Goal: Information Seeking & Learning: Learn about a topic

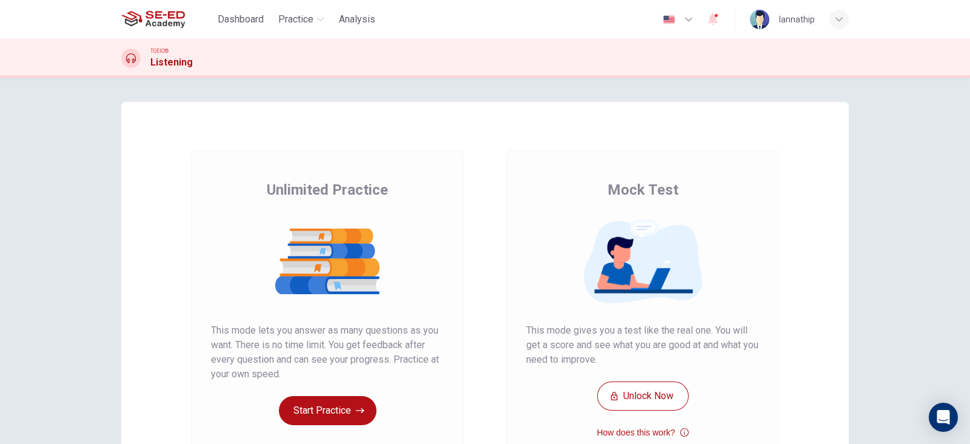
scroll to position [72, 0]
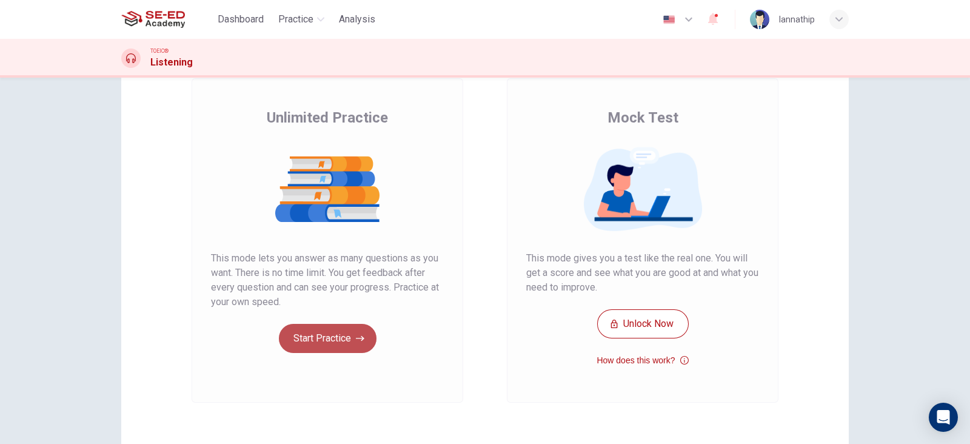
click at [347, 335] on button "Start Practice" at bounding box center [328, 338] width 98 height 29
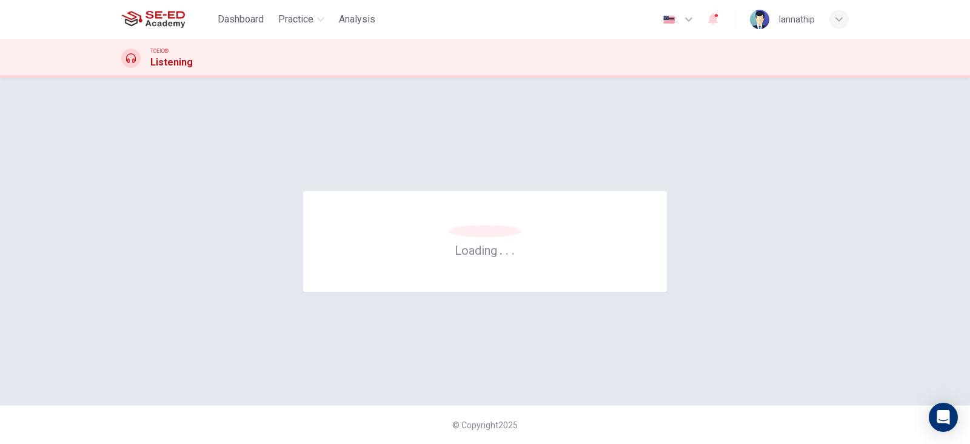
scroll to position [0, 0]
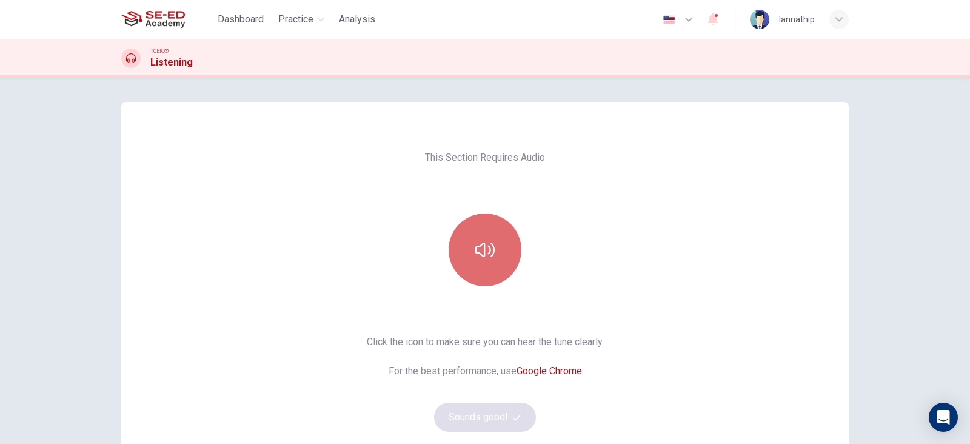
click at [492, 254] on button "button" at bounding box center [485, 249] width 73 height 73
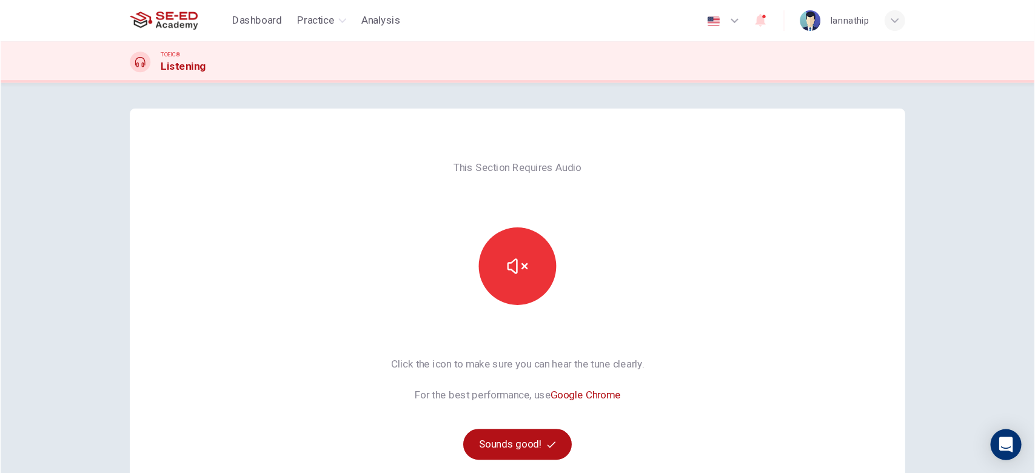
scroll to position [62, 0]
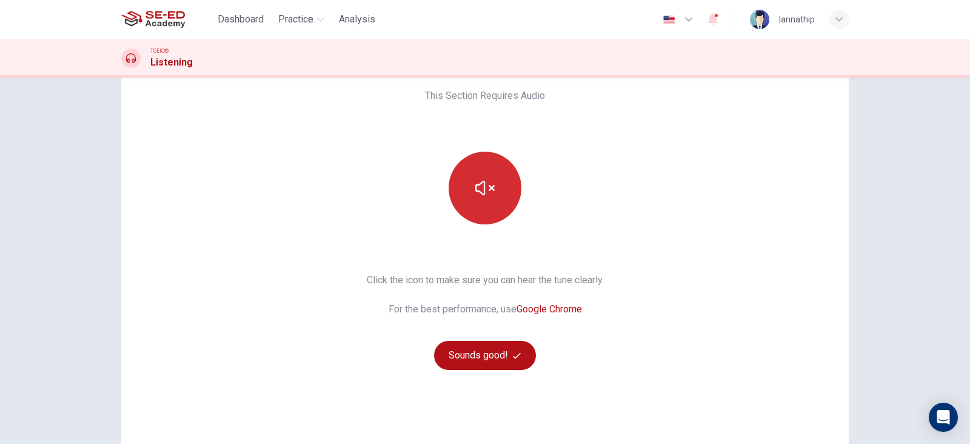
click at [491, 198] on button "button" at bounding box center [485, 188] width 73 height 73
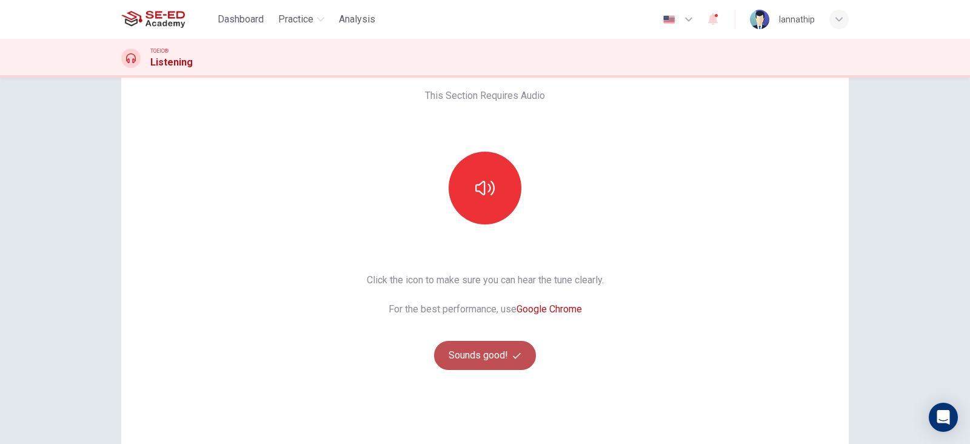
click at [497, 353] on button "Sounds good!" at bounding box center [485, 355] width 102 height 29
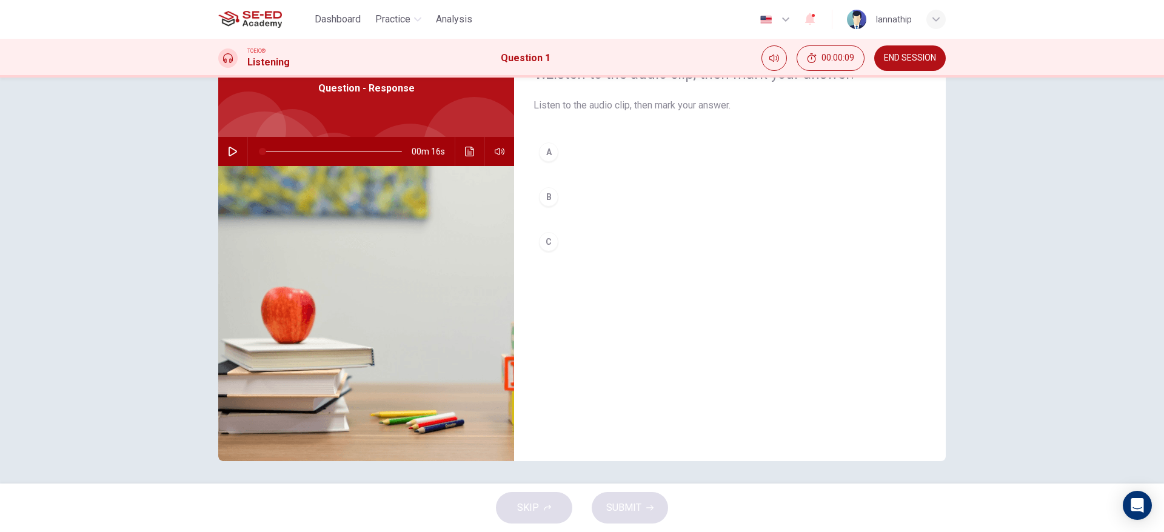
drag, startPoint x: 955, startPoint y: 1, endPoint x: 777, endPoint y: 376, distance: 416.0
click at [777, 376] on div "1. Listen to the audio clip, then mark your answer. Listen to the audio clip, t…" at bounding box center [730, 250] width 432 height 421
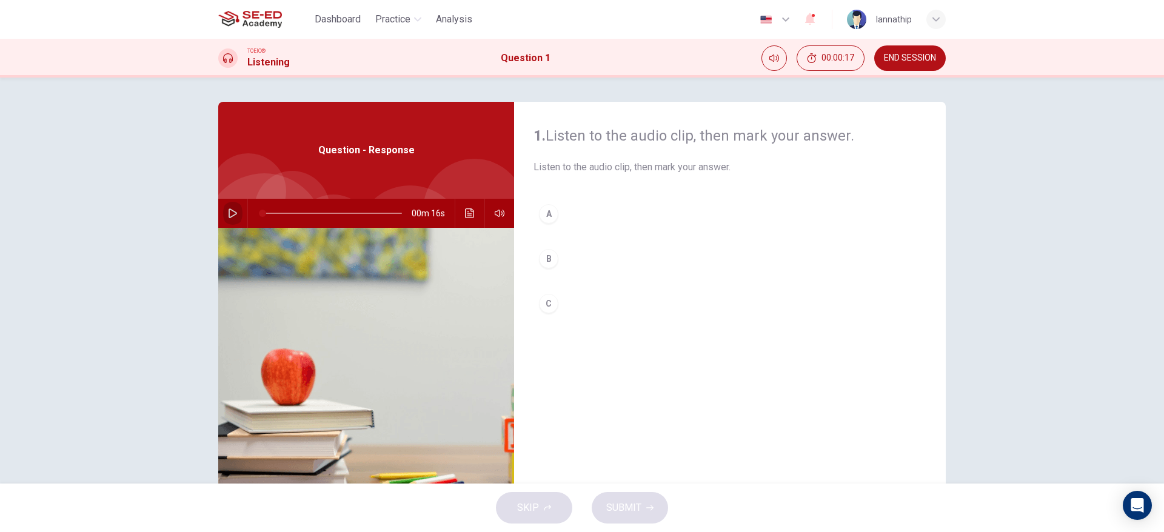
click at [232, 214] on icon "button" at bounding box center [233, 214] width 10 height 10
click at [543, 213] on div "A" at bounding box center [548, 213] width 19 height 19
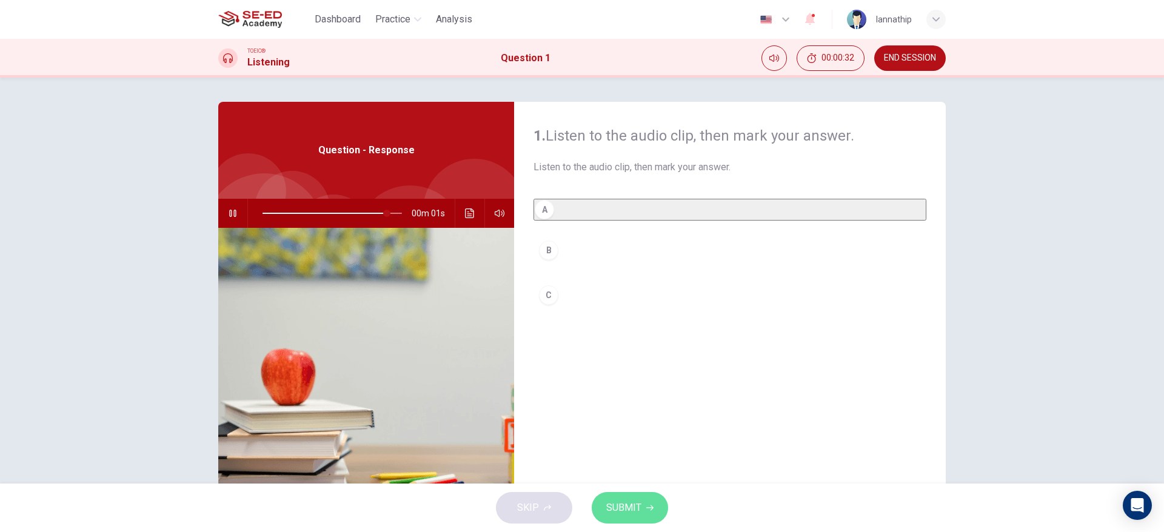
click at [635, 443] on span "SUBMIT" at bounding box center [623, 508] width 35 height 17
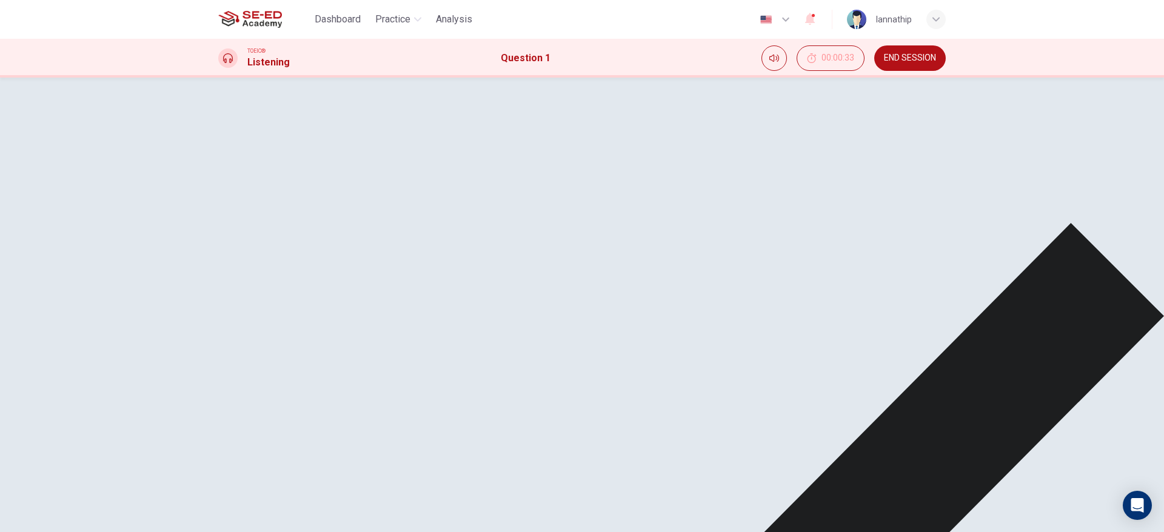
type input "0"
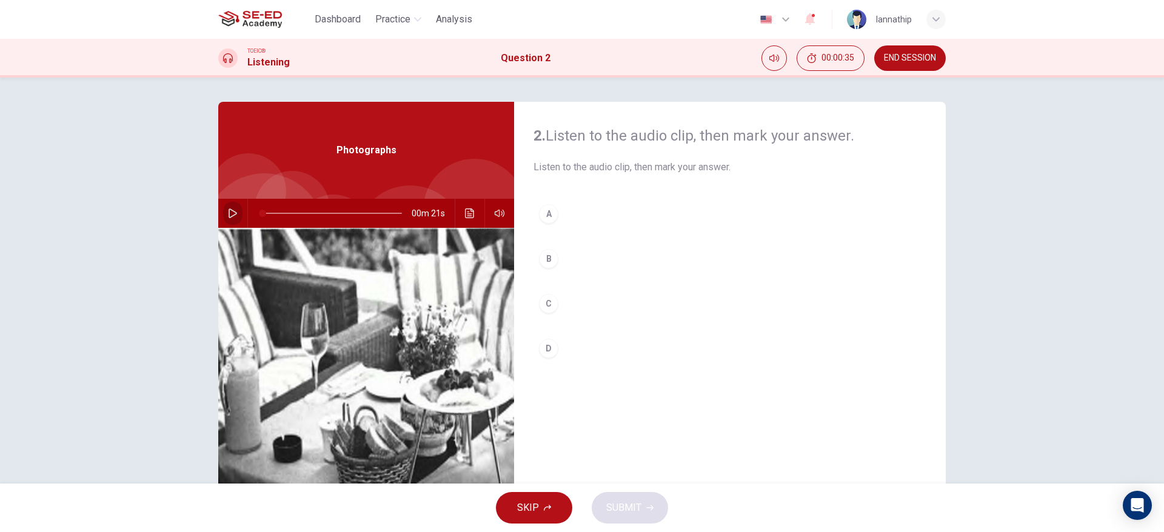
click at [230, 214] on icon "button" at bounding box center [233, 214] width 8 height 10
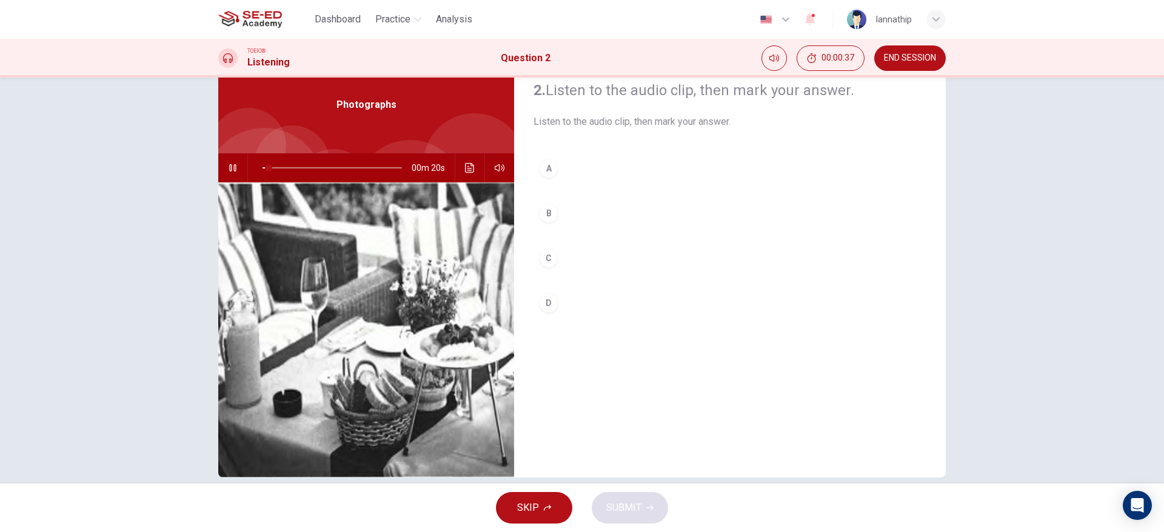
scroll to position [53, 0]
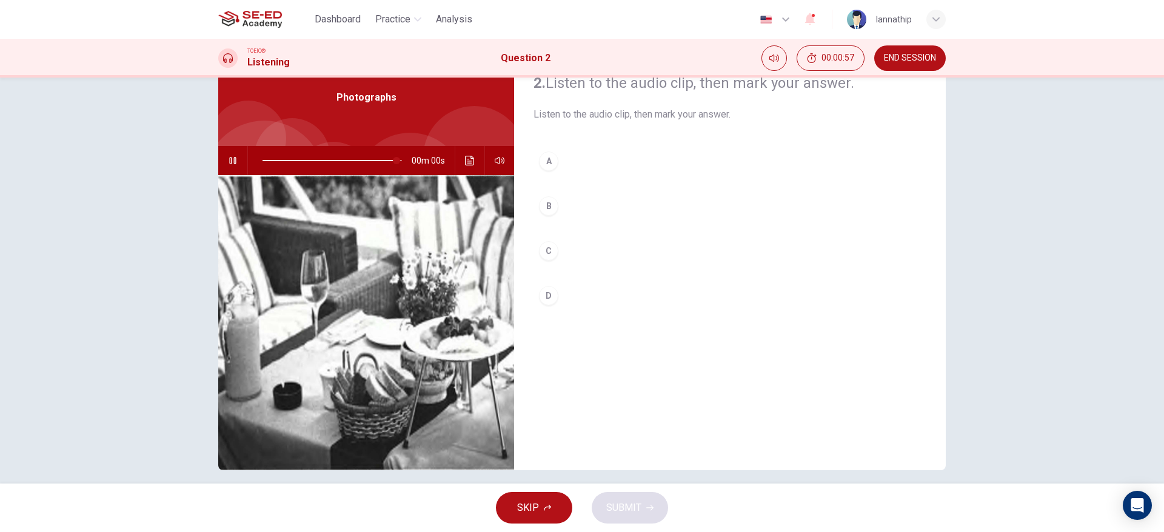
type input "0"
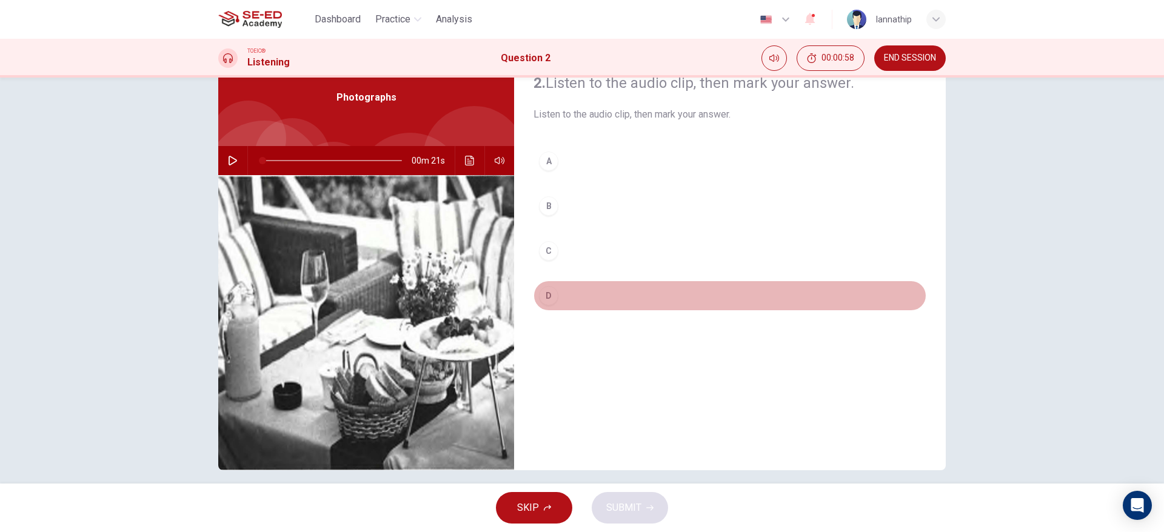
click at [544, 298] on div "D" at bounding box center [548, 295] width 19 height 19
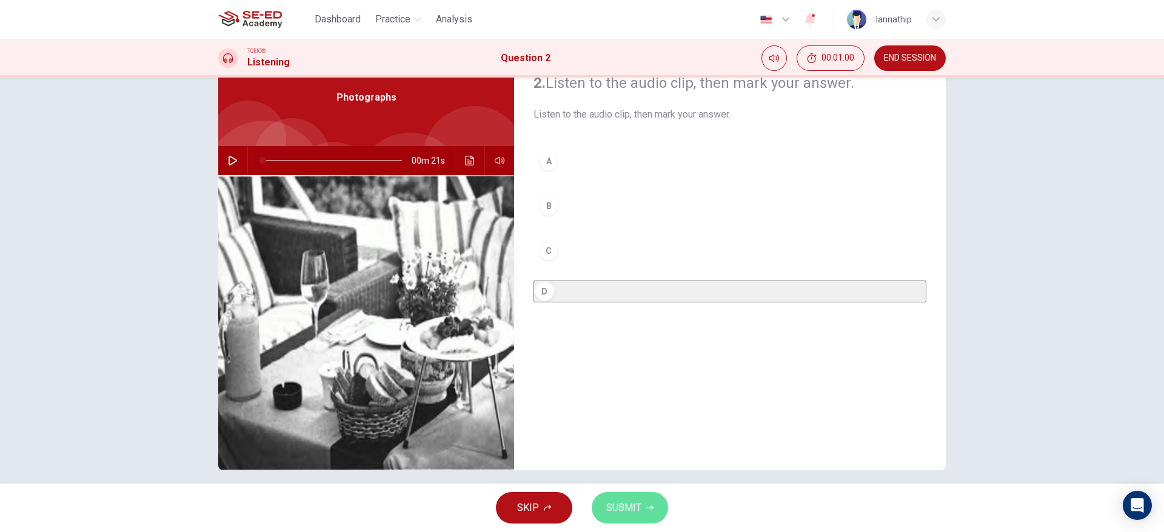
click at [636, 443] on span "SUBMIT" at bounding box center [623, 508] width 35 height 17
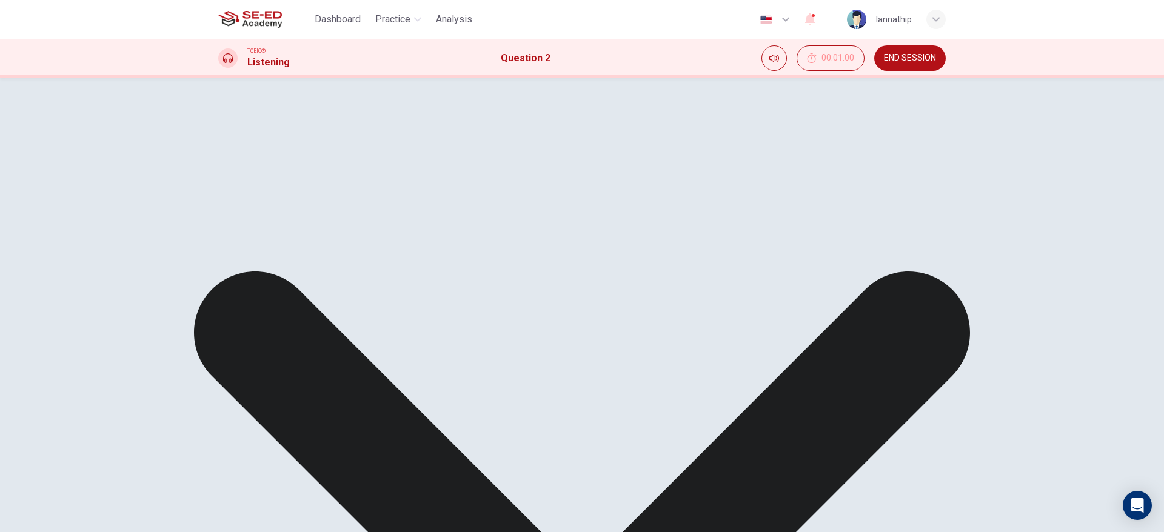
click at [639, 248] on div "A B C D" at bounding box center [730, 223] width 393 height 155
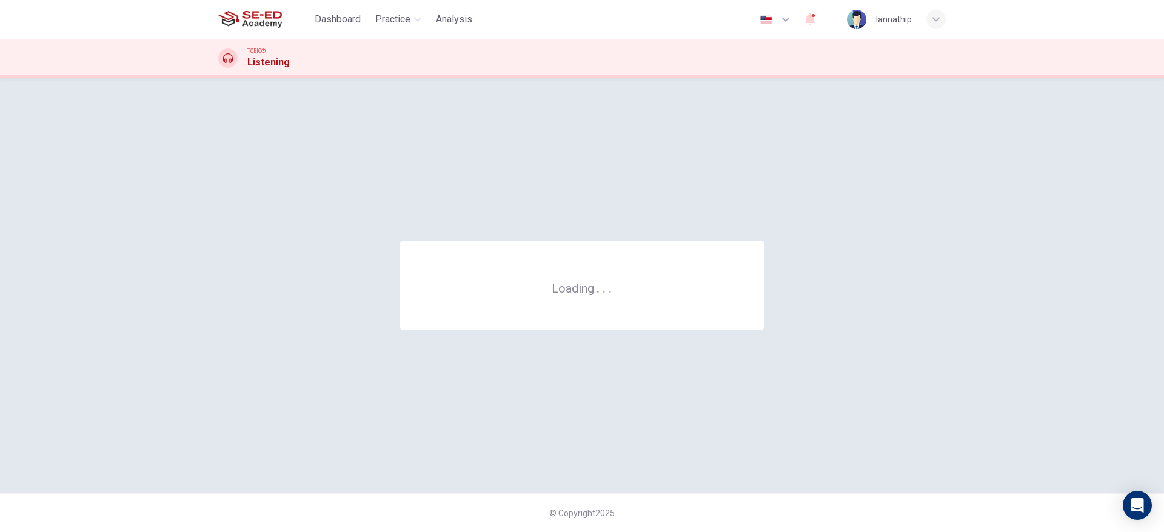
scroll to position [0, 0]
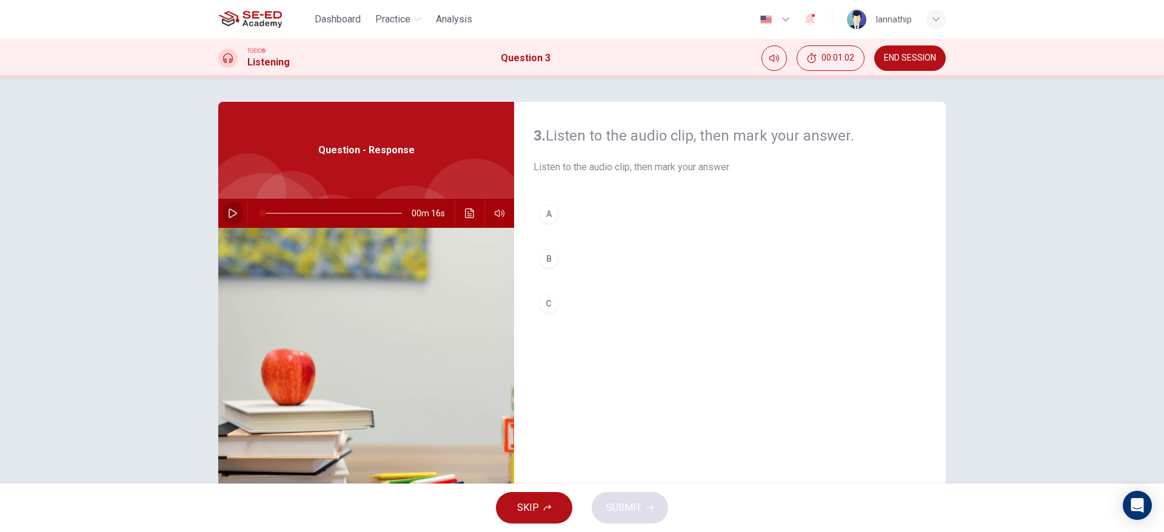
click at [229, 214] on icon "button" at bounding box center [233, 214] width 8 height 10
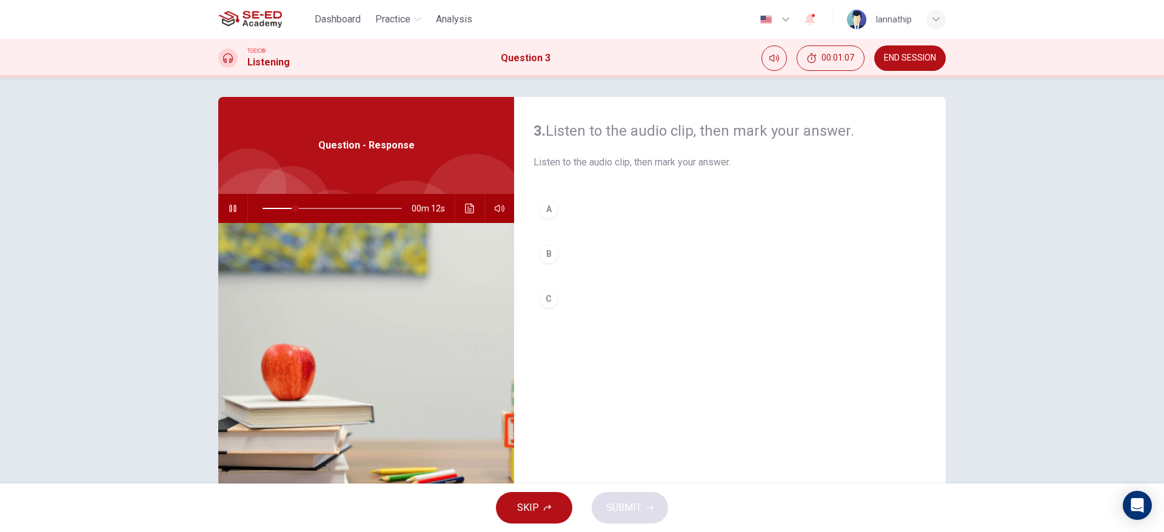
scroll to position [5, 0]
click at [228, 207] on icon "button" at bounding box center [233, 209] width 10 height 10
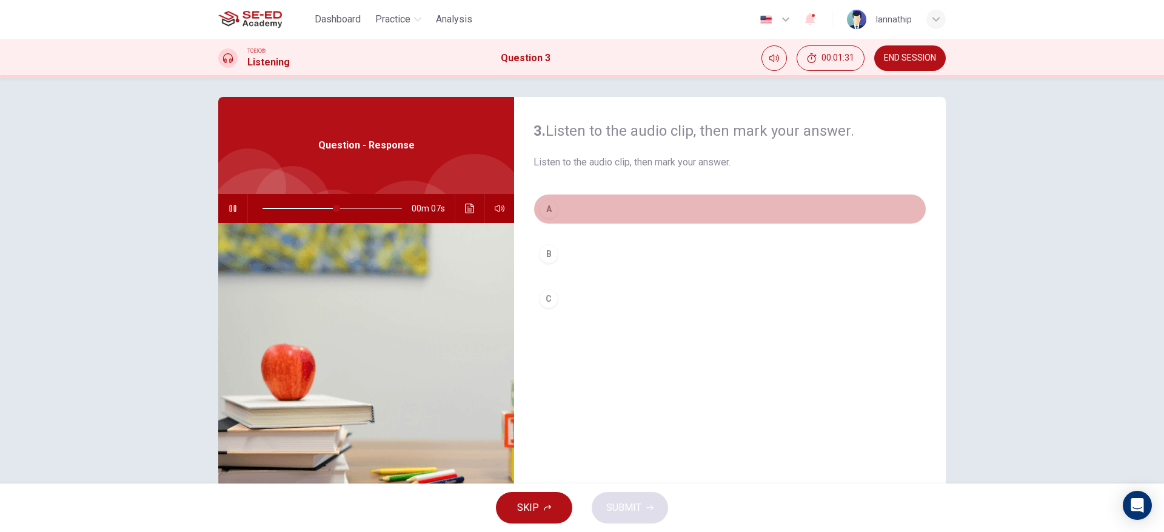
click at [542, 206] on div "A" at bounding box center [548, 208] width 19 height 19
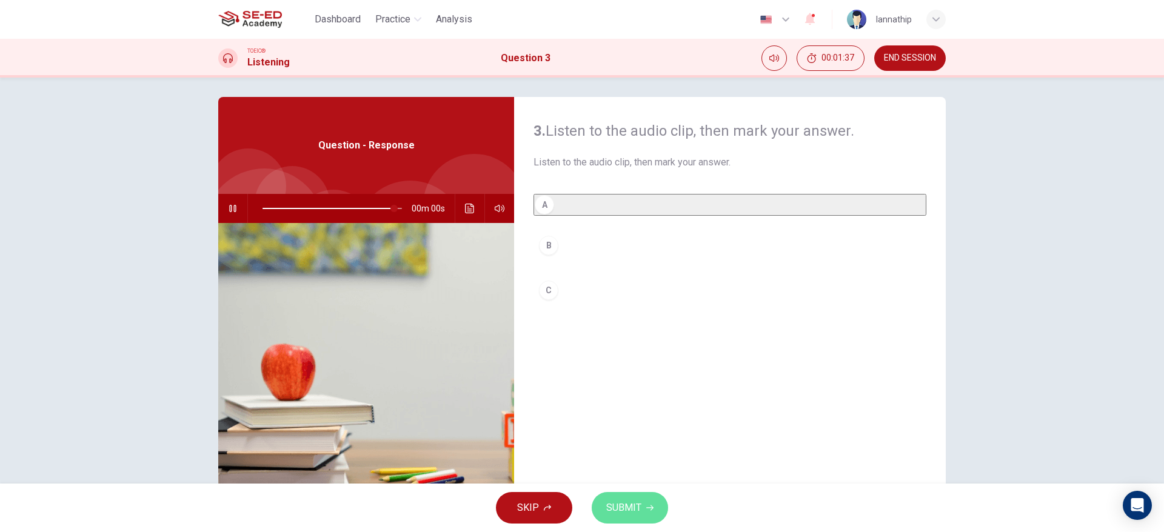
click at [621, 443] on span "SUBMIT" at bounding box center [623, 508] width 35 height 17
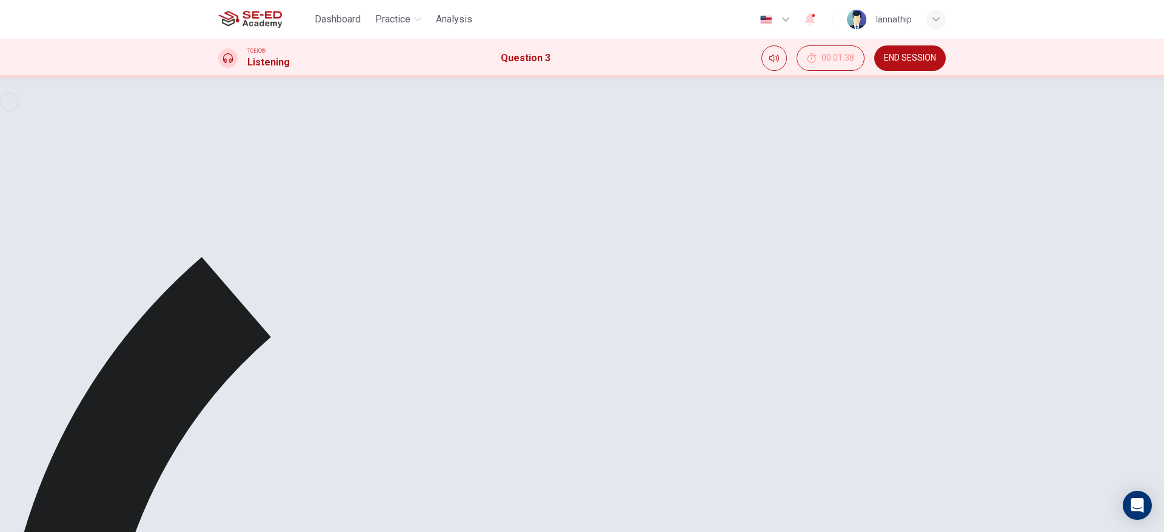
type input "0"
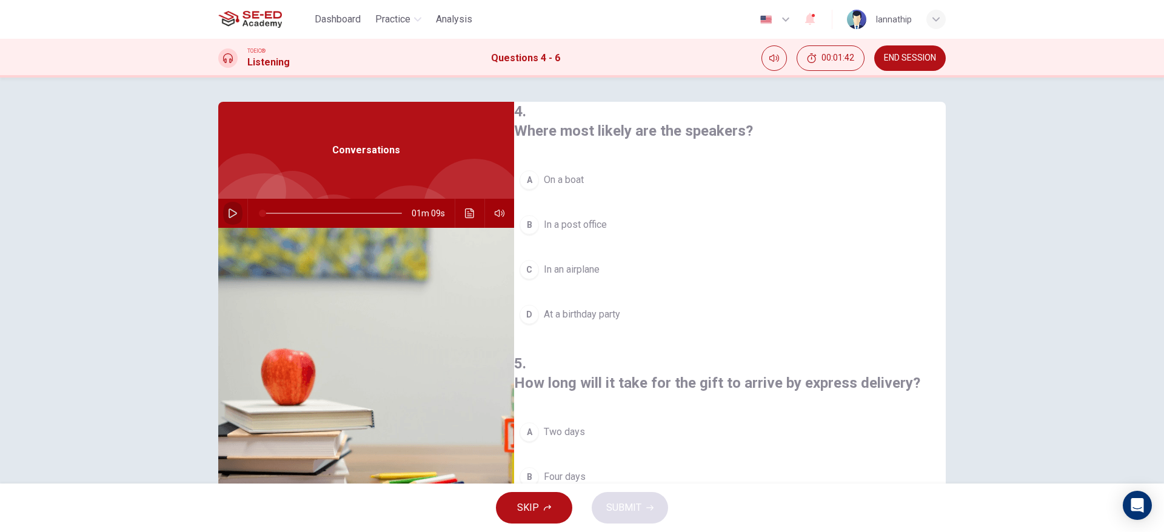
click at [233, 216] on icon "button" at bounding box center [233, 214] width 10 height 10
click at [263, 210] on span at bounding box center [332, 213] width 139 height 17
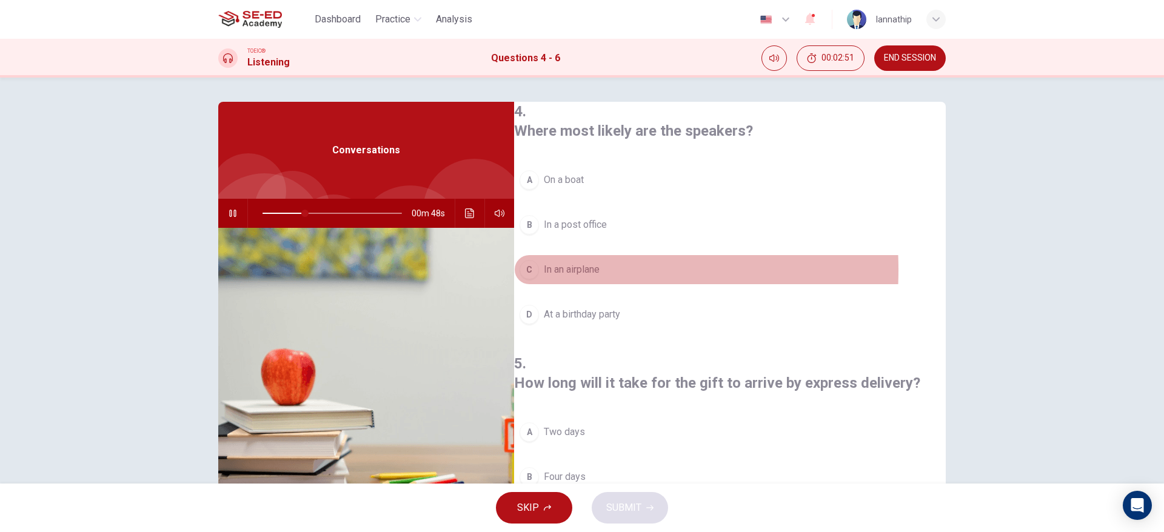
click at [539, 267] on div "C" at bounding box center [529, 269] width 19 height 19
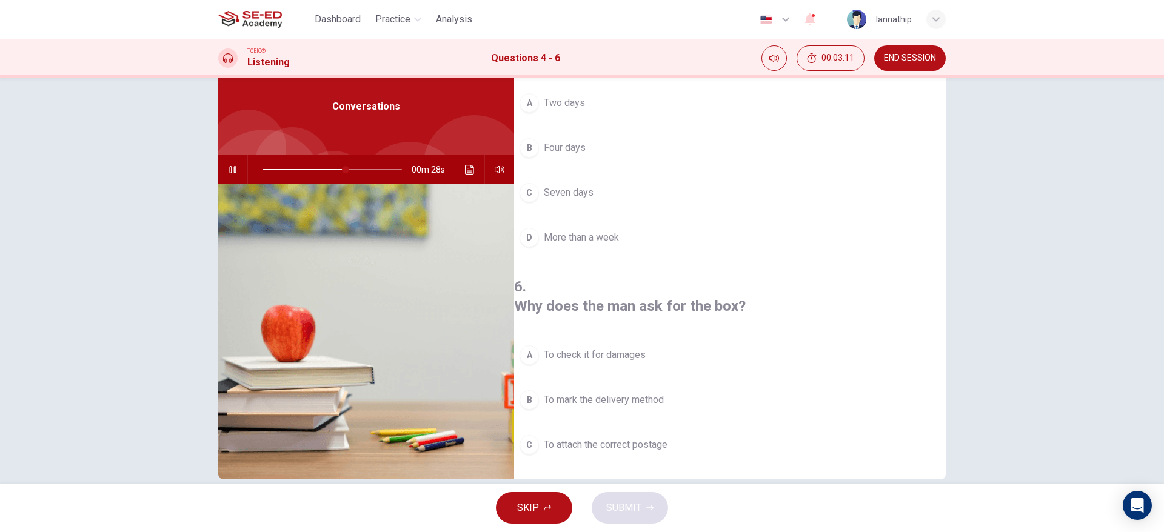
scroll to position [51, 0]
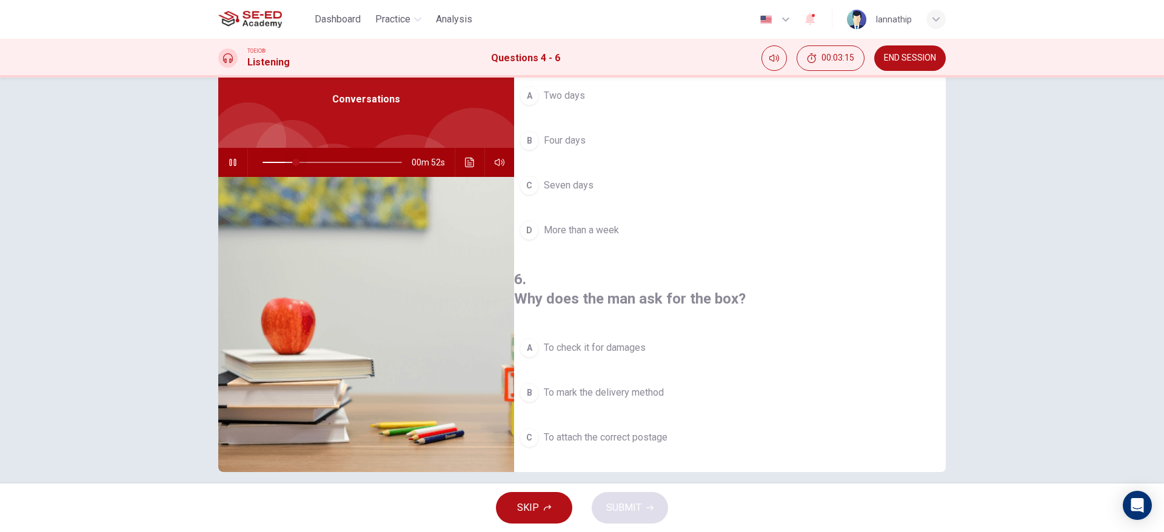
click at [292, 161] on span at bounding box center [332, 162] width 139 height 17
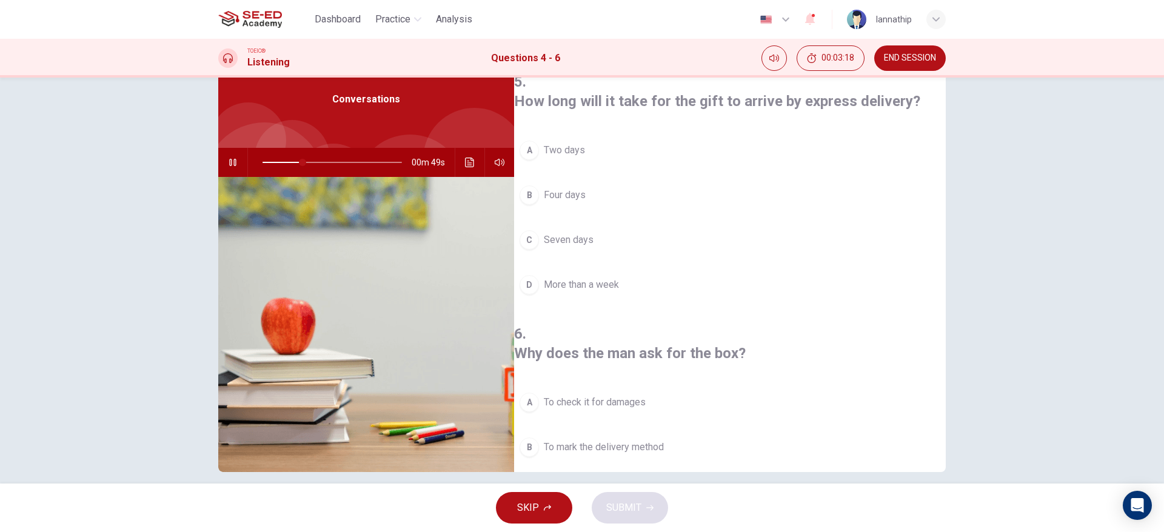
scroll to position [216, 0]
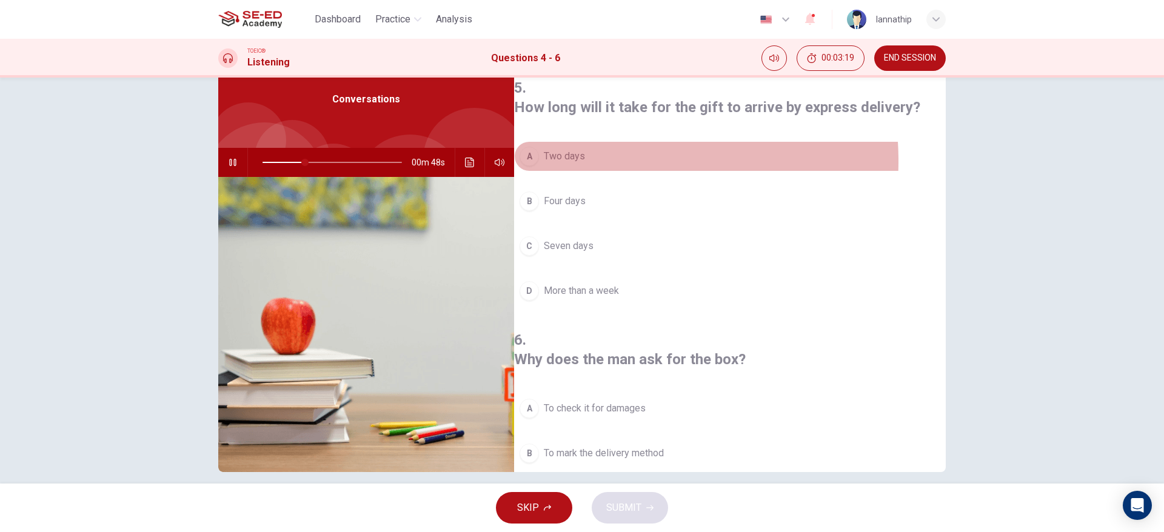
click at [585, 149] on span "Two days" at bounding box center [564, 156] width 41 height 15
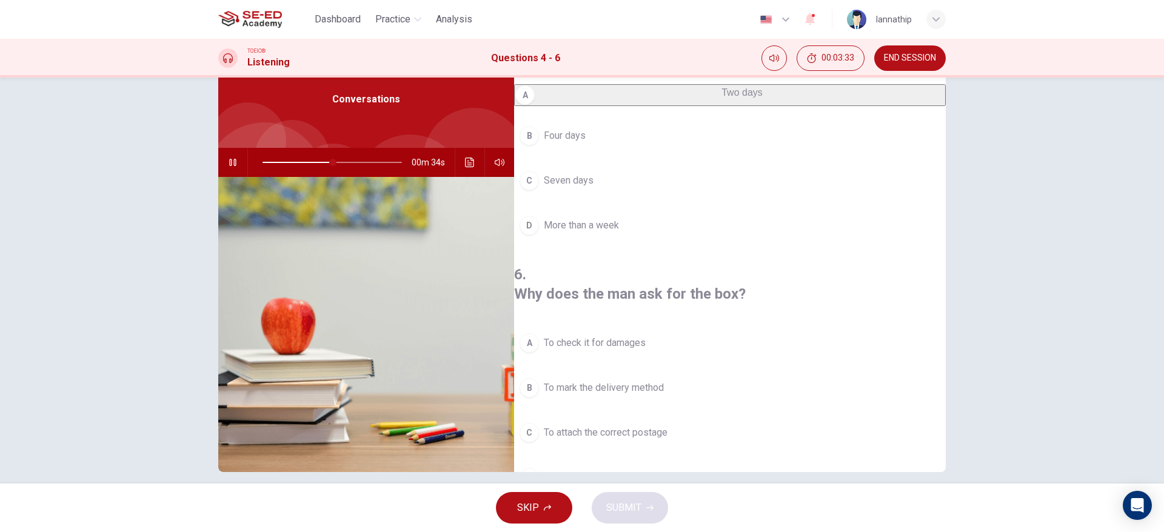
scroll to position [277, 0]
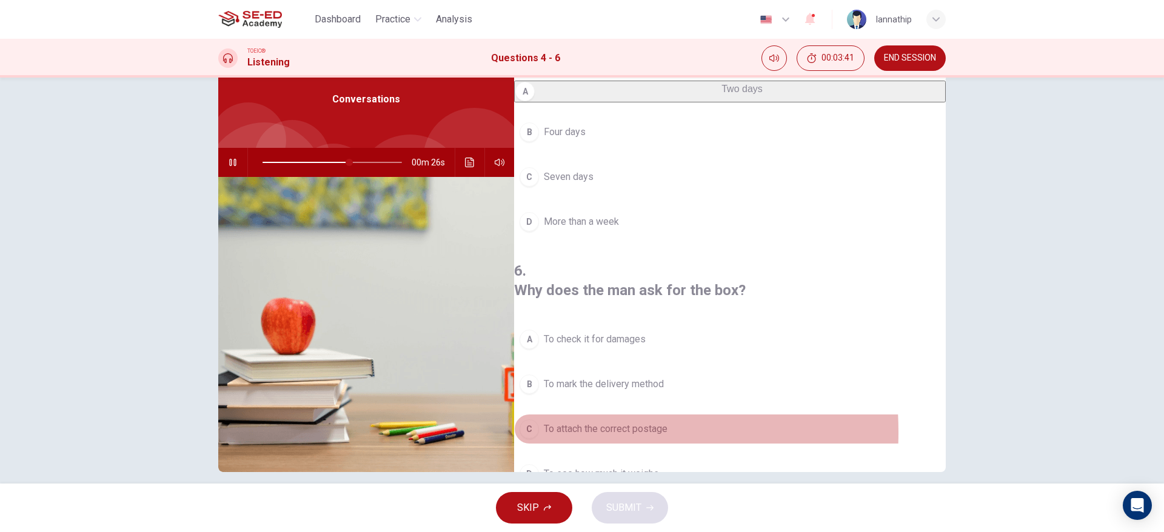
click at [566, 422] on span "To attach the correct postage" at bounding box center [606, 429] width 124 height 15
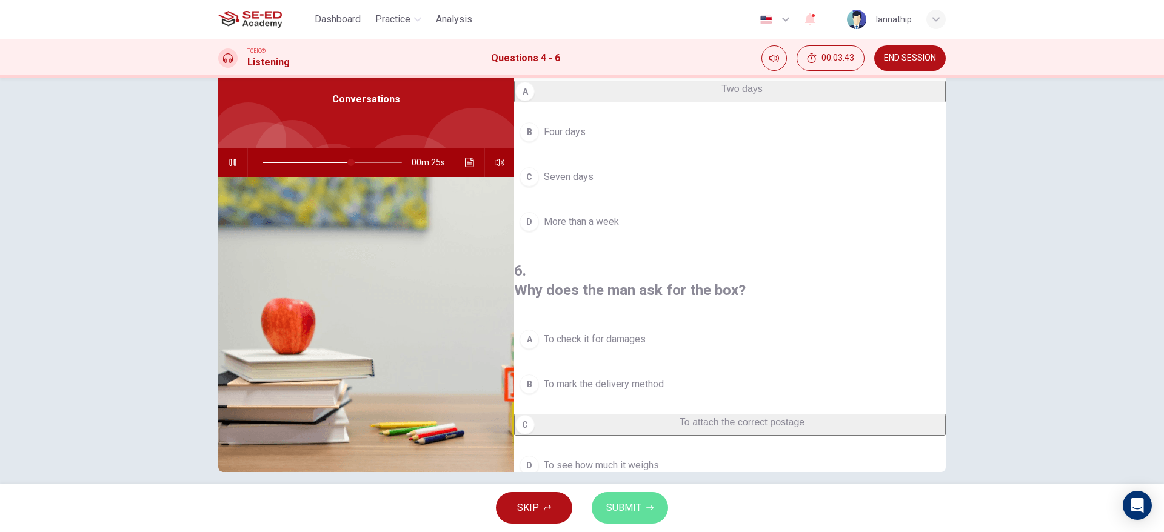
click at [630, 443] on span "SUBMIT" at bounding box center [623, 508] width 35 height 17
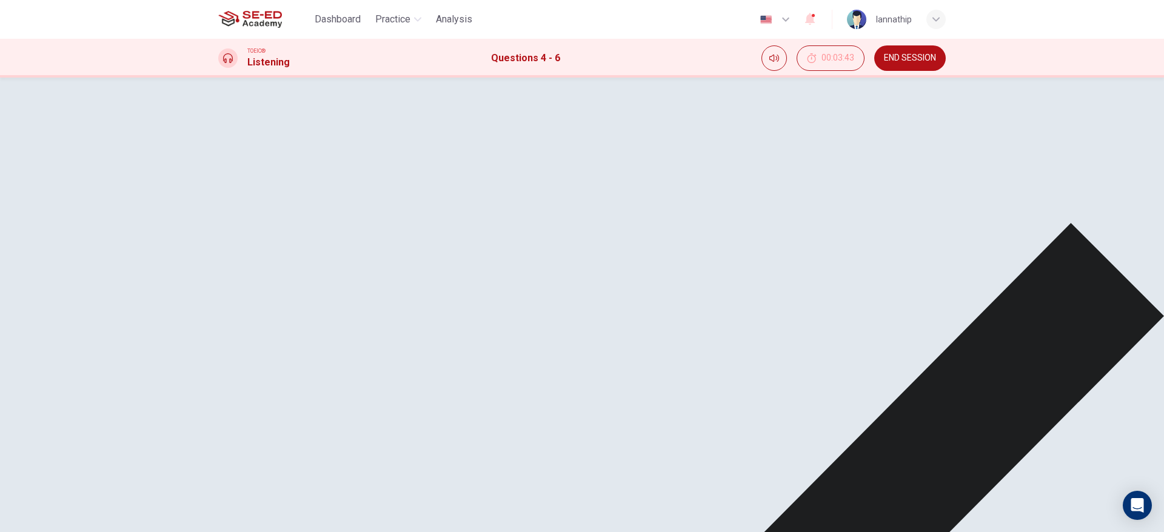
scroll to position [187, 0]
type input "82"
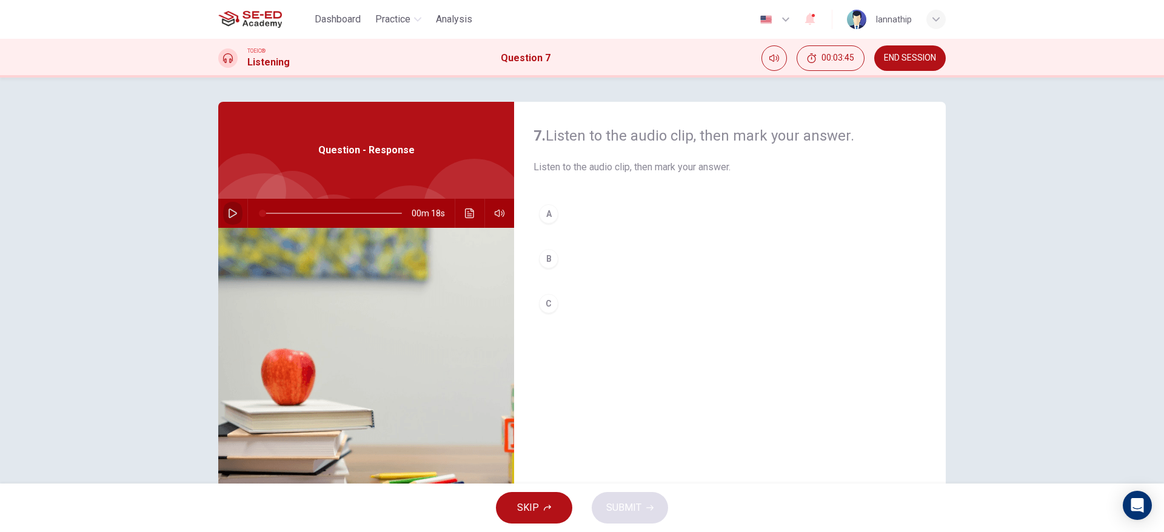
click at [230, 212] on icon "button" at bounding box center [233, 214] width 8 height 10
click at [726, 380] on div "7. Listen to the audio clip, then mark your answer. Listen to the audio clip, t…" at bounding box center [730, 312] width 432 height 421
click at [259, 213] on span at bounding box center [262, 213] width 7 height 7
click at [228, 213] on icon "button" at bounding box center [233, 214] width 10 height 10
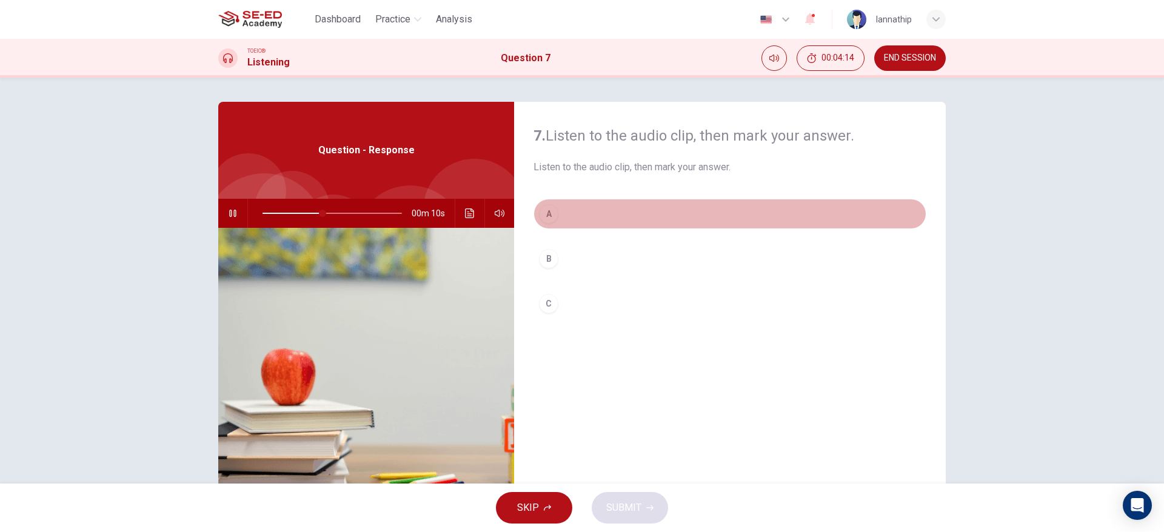
click at [540, 215] on div "A" at bounding box center [548, 213] width 19 height 19
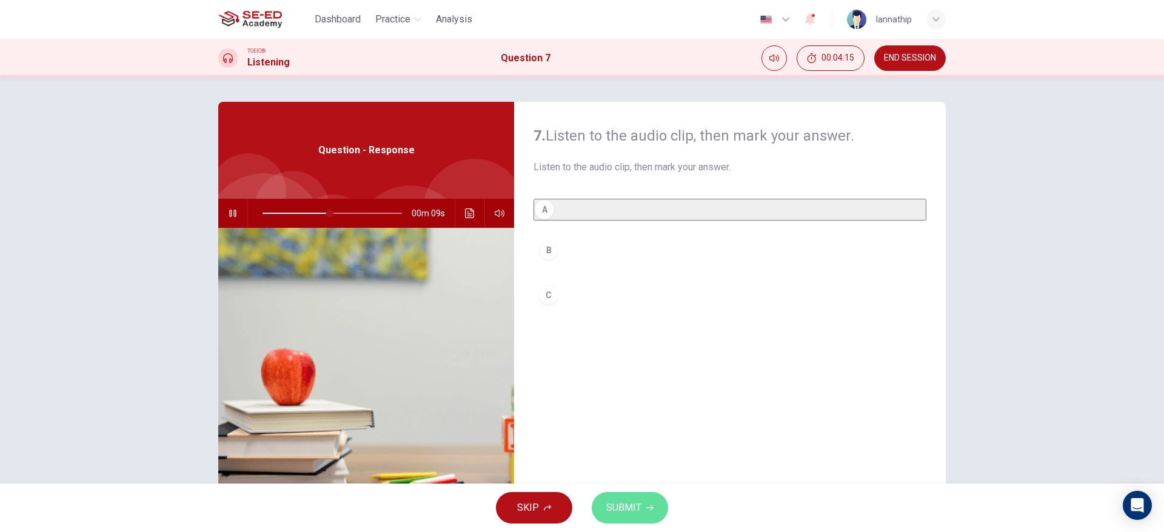
click at [627, 443] on span "SUBMIT" at bounding box center [623, 508] width 35 height 17
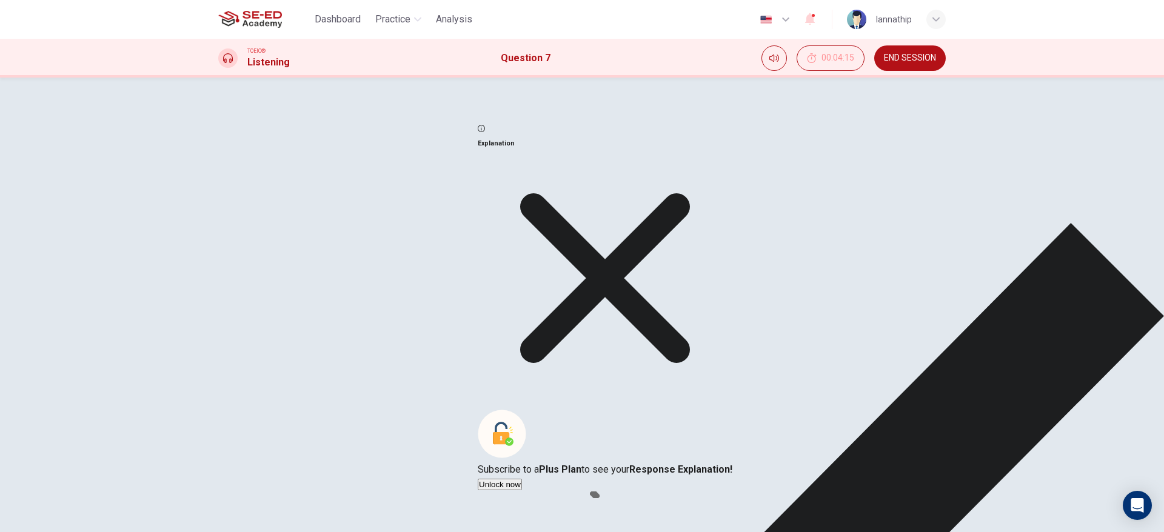
type input "81"
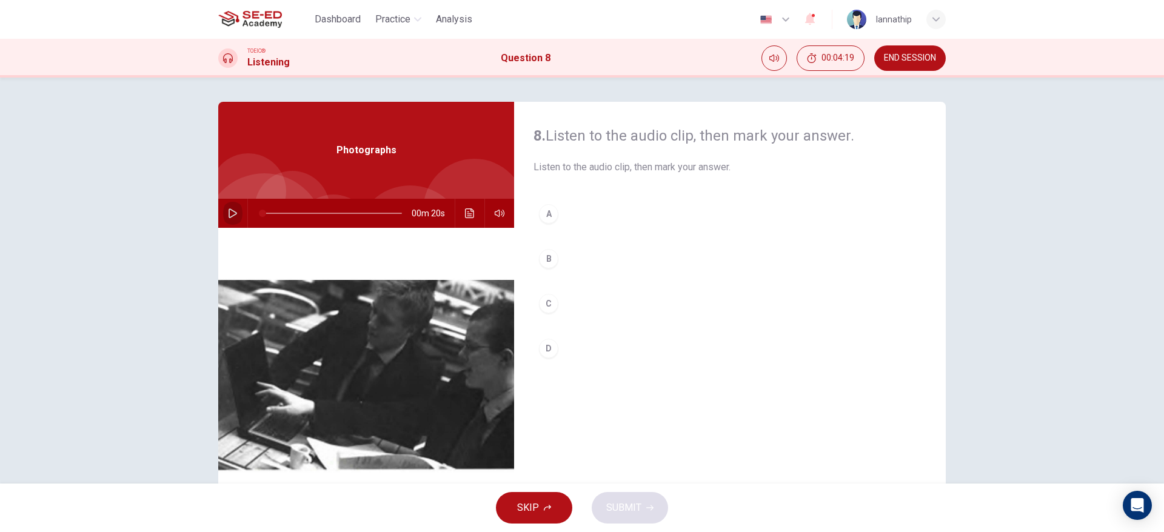
click at [237, 211] on button "button" at bounding box center [232, 213] width 19 height 29
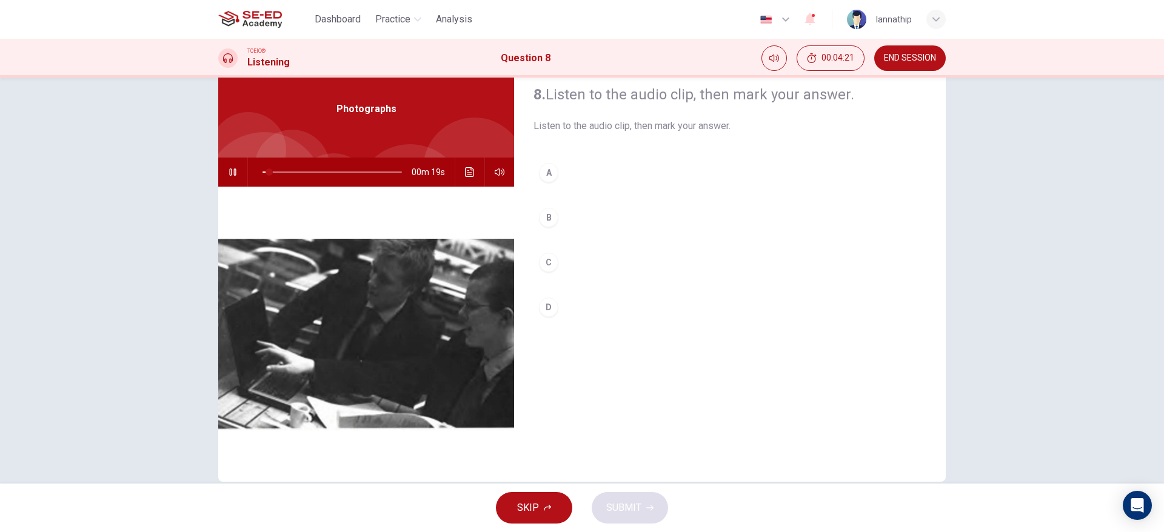
scroll to position [30, 0]
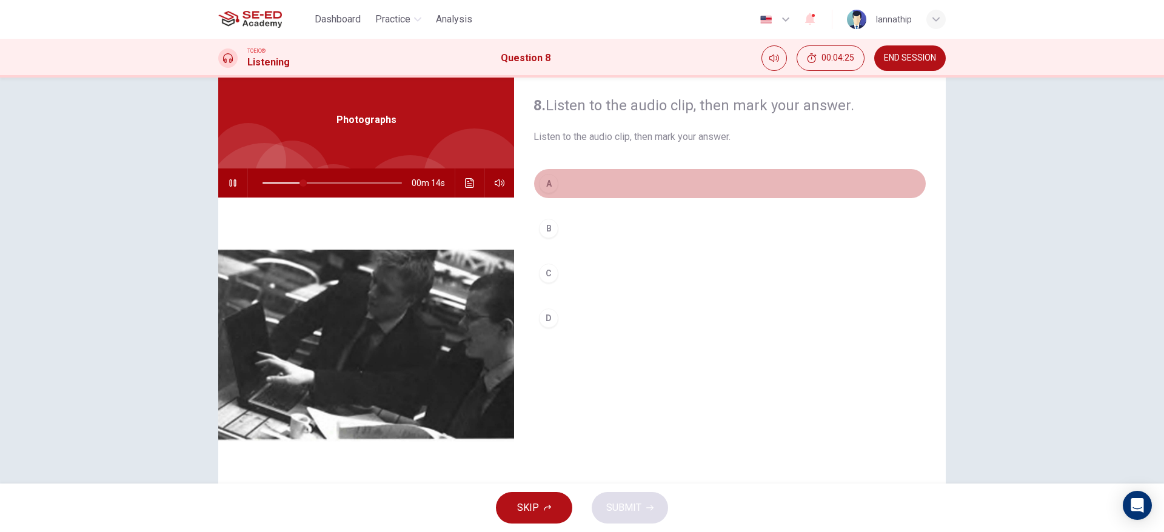
click at [542, 181] on div "A" at bounding box center [548, 183] width 19 height 19
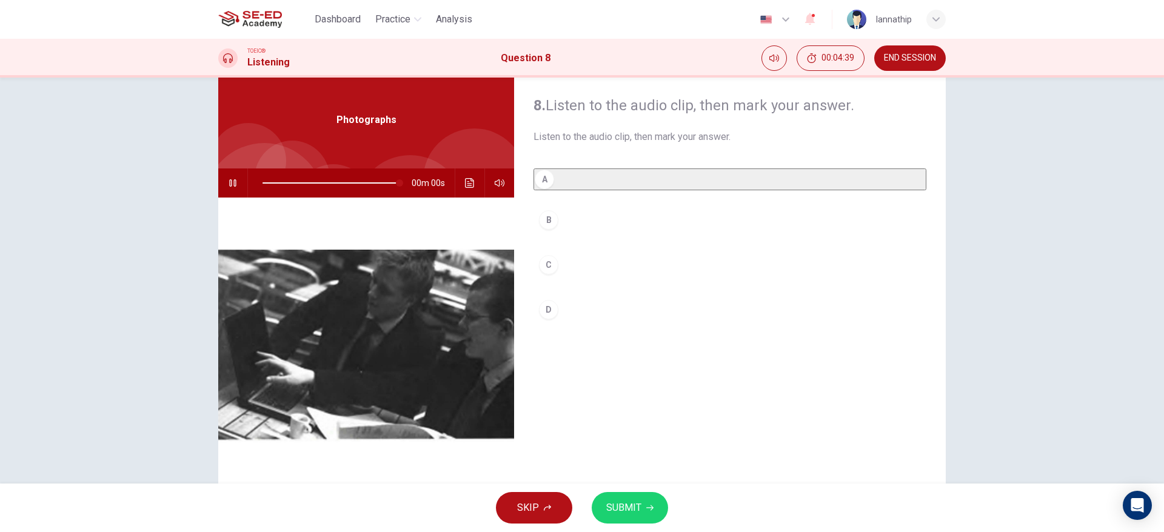
type input "0"
click at [637, 443] on span "SUBMIT" at bounding box center [623, 508] width 35 height 17
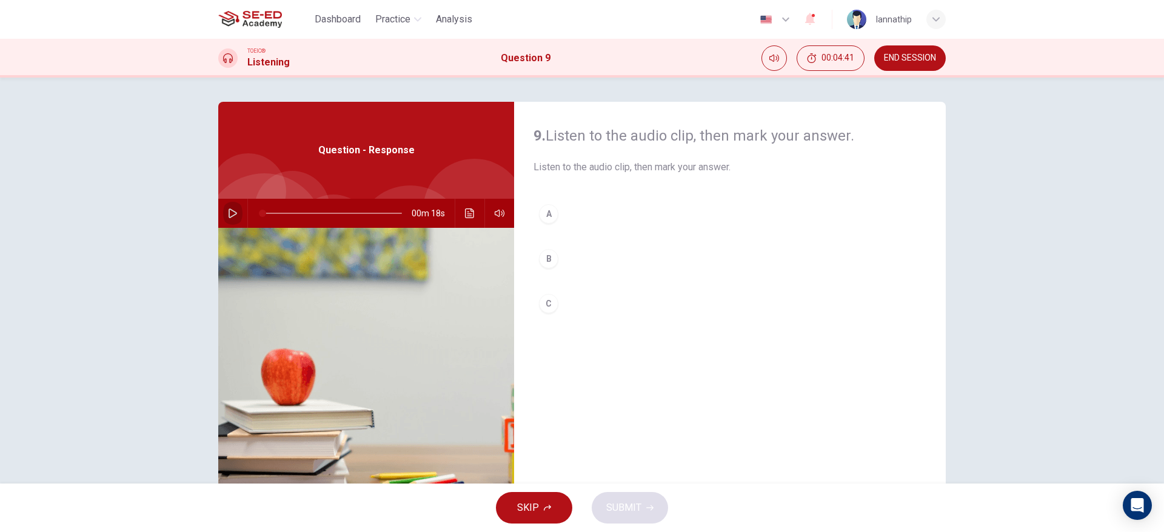
click at [229, 210] on icon "button" at bounding box center [233, 214] width 8 height 10
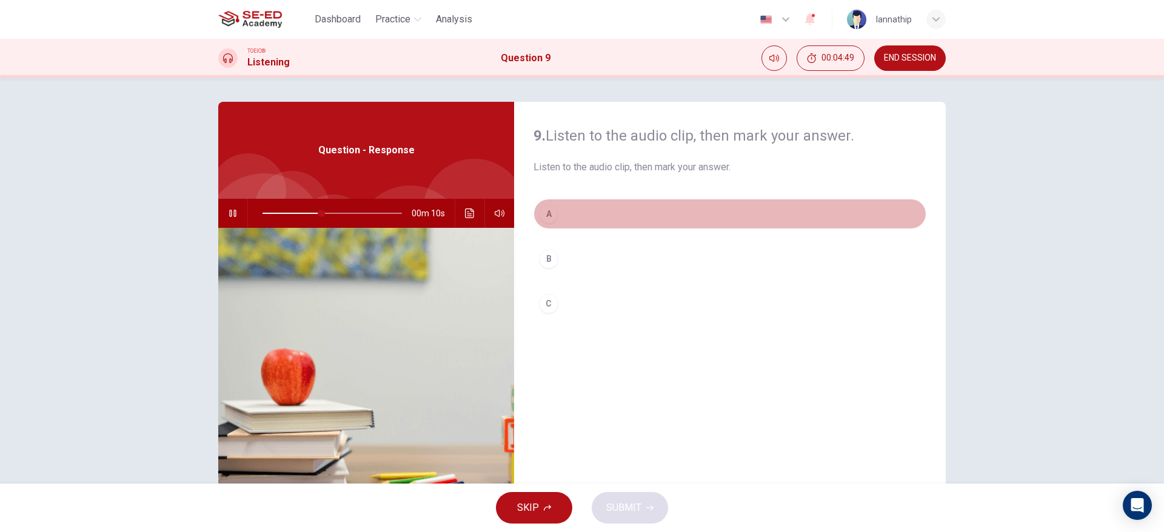
click at [540, 219] on div "A" at bounding box center [548, 213] width 19 height 19
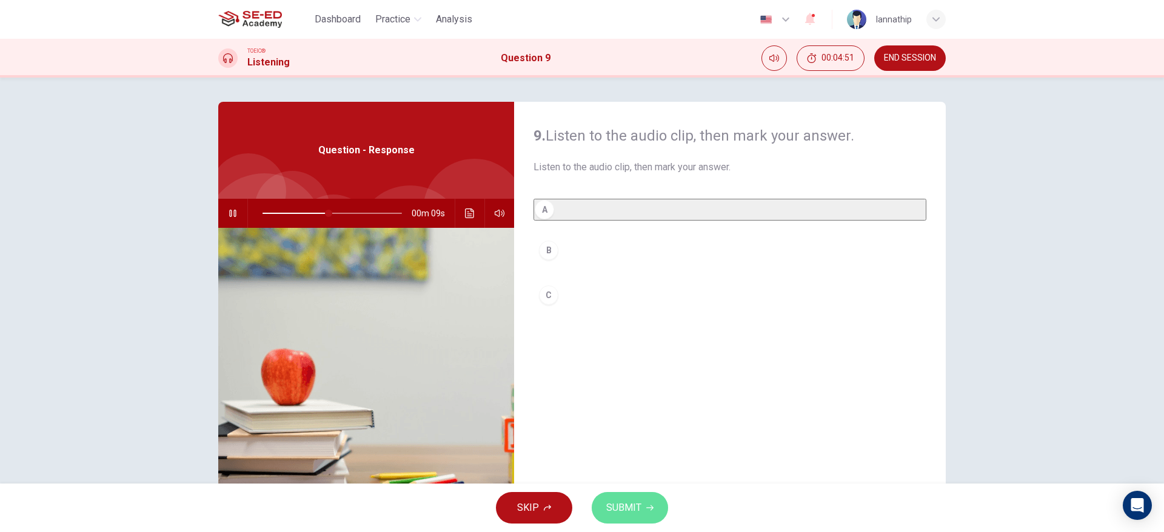
click at [648, 443] on button "SUBMIT" at bounding box center [630, 508] width 76 height 32
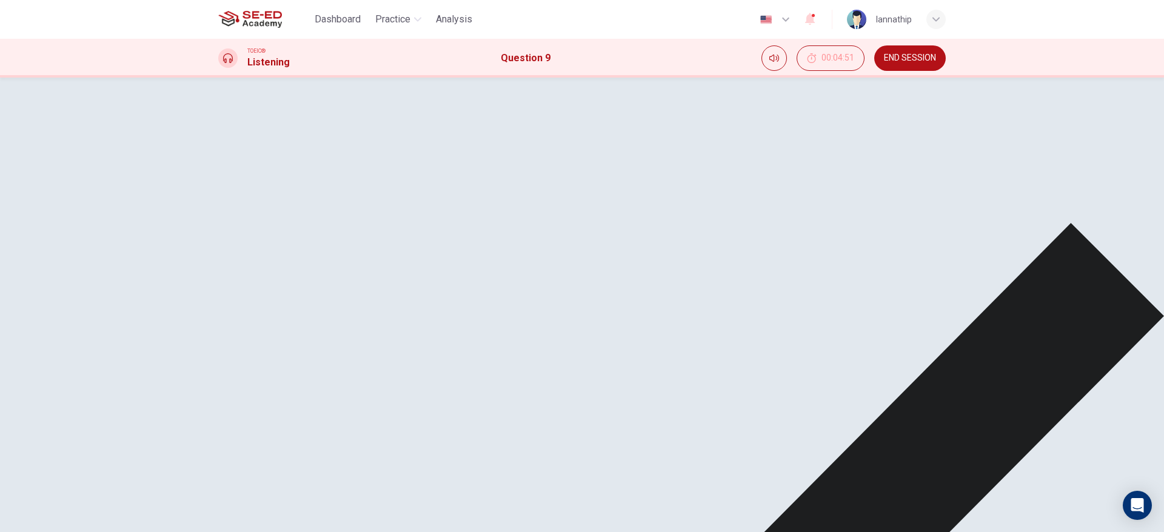
type input "69"
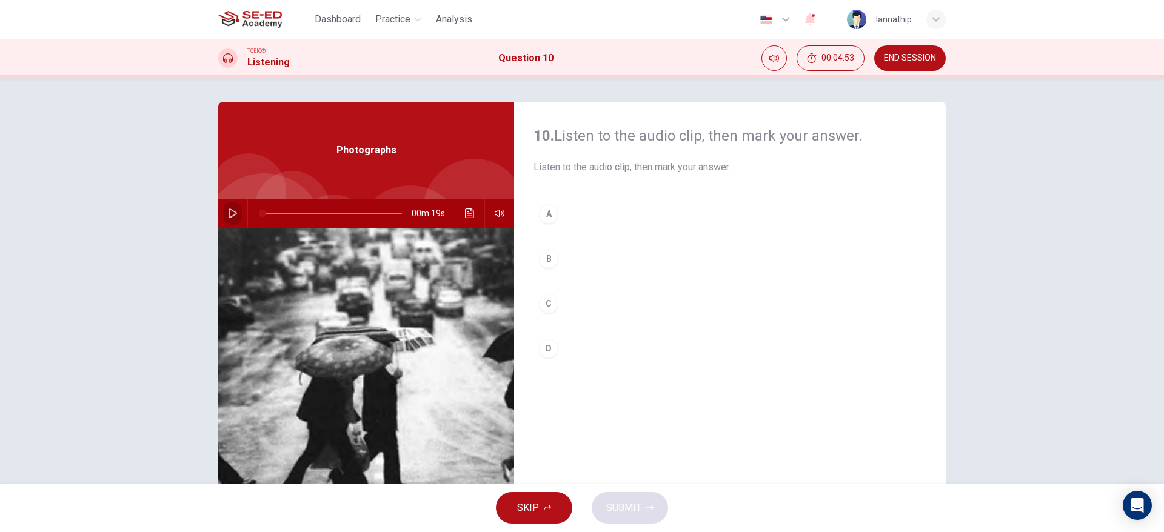
click at [232, 212] on icon "button" at bounding box center [233, 214] width 10 height 10
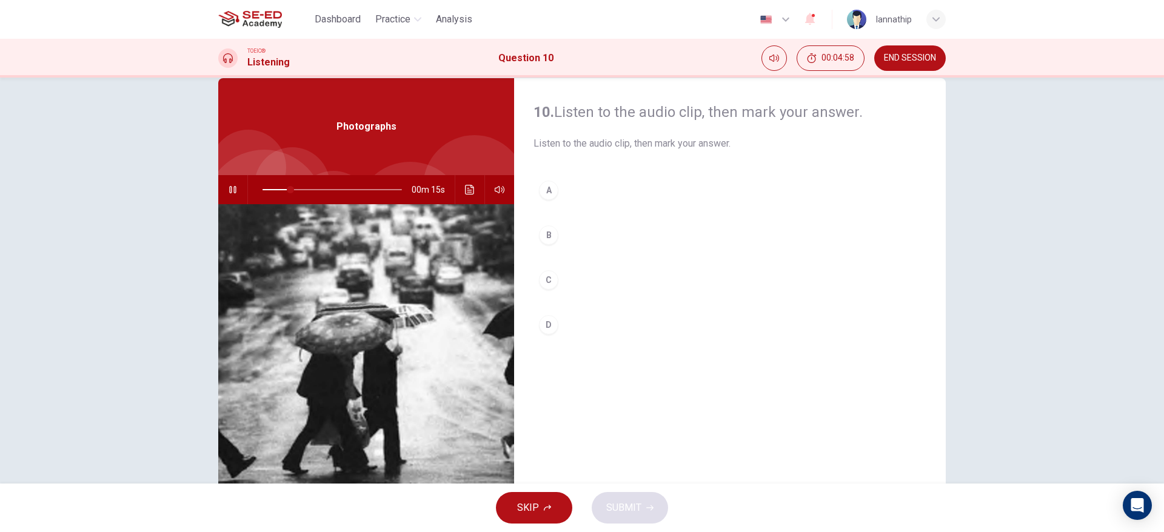
scroll to position [24, 0]
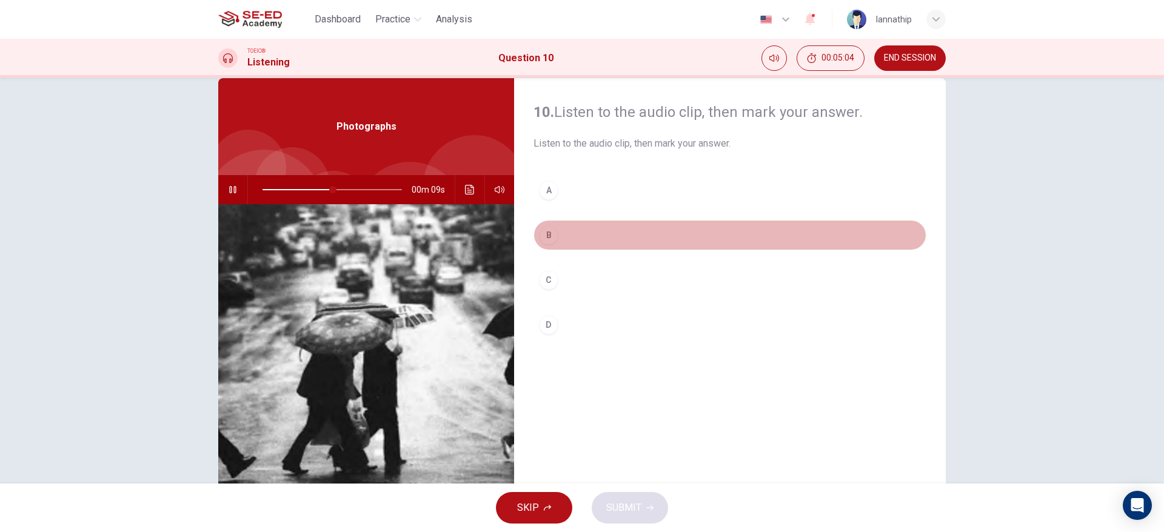
click at [547, 239] on div "B" at bounding box center [548, 235] width 19 height 19
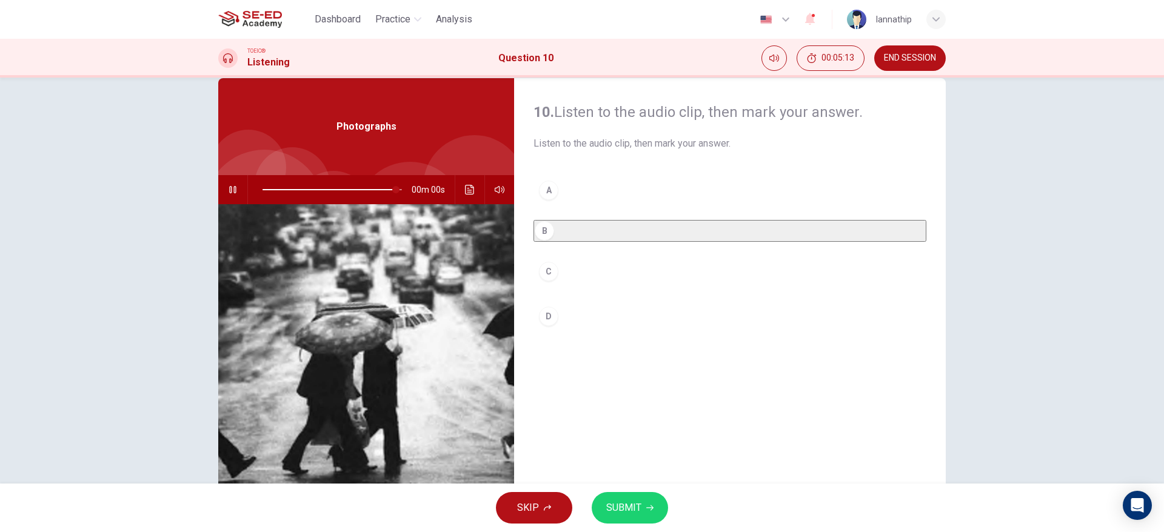
type input "0"
click at [641, 443] on button "SUBMIT" at bounding box center [630, 508] width 76 height 32
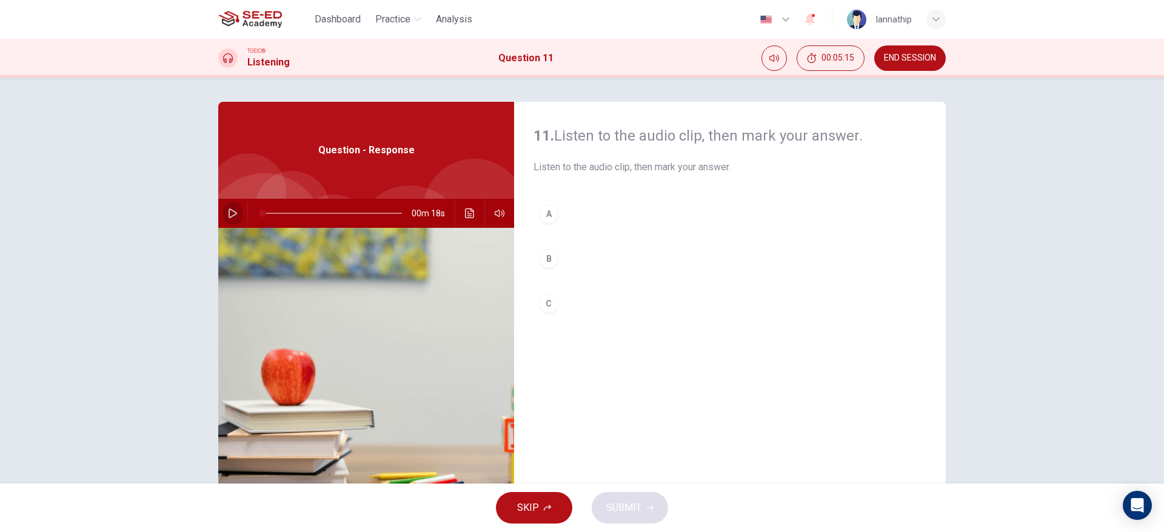
click at [228, 212] on icon "button" at bounding box center [233, 214] width 10 height 10
click at [232, 207] on button "button" at bounding box center [232, 213] width 19 height 29
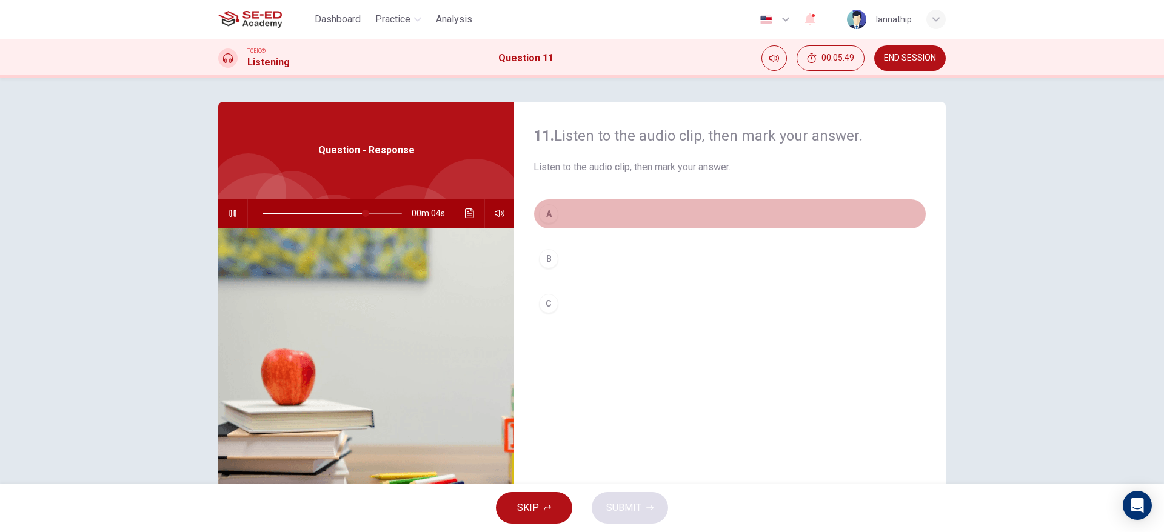
click at [546, 214] on div "A" at bounding box center [548, 213] width 19 height 19
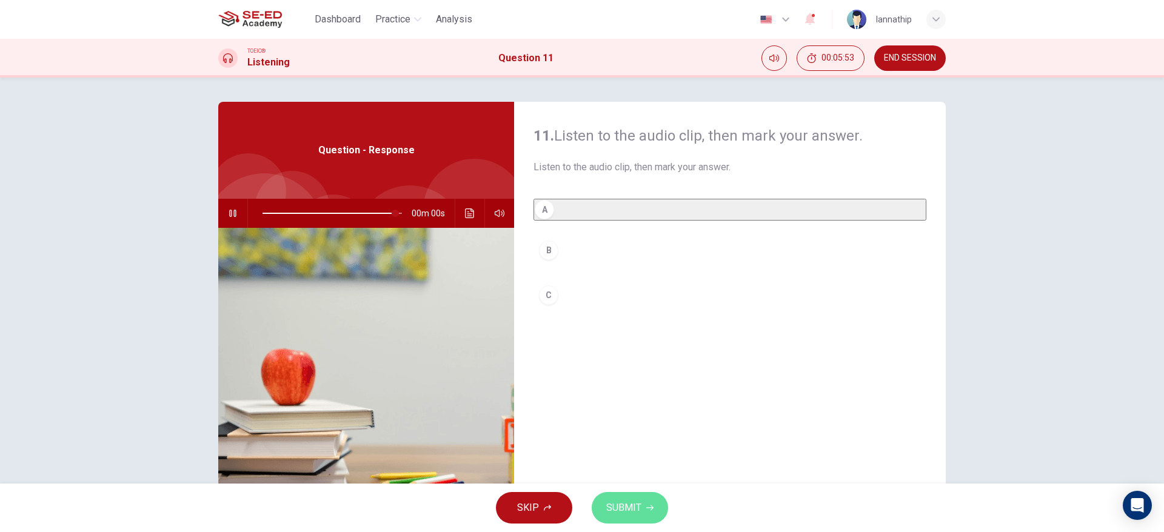
click at [637, 443] on span "SUBMIT" at bounding box center [623, 508] width 35 height 17
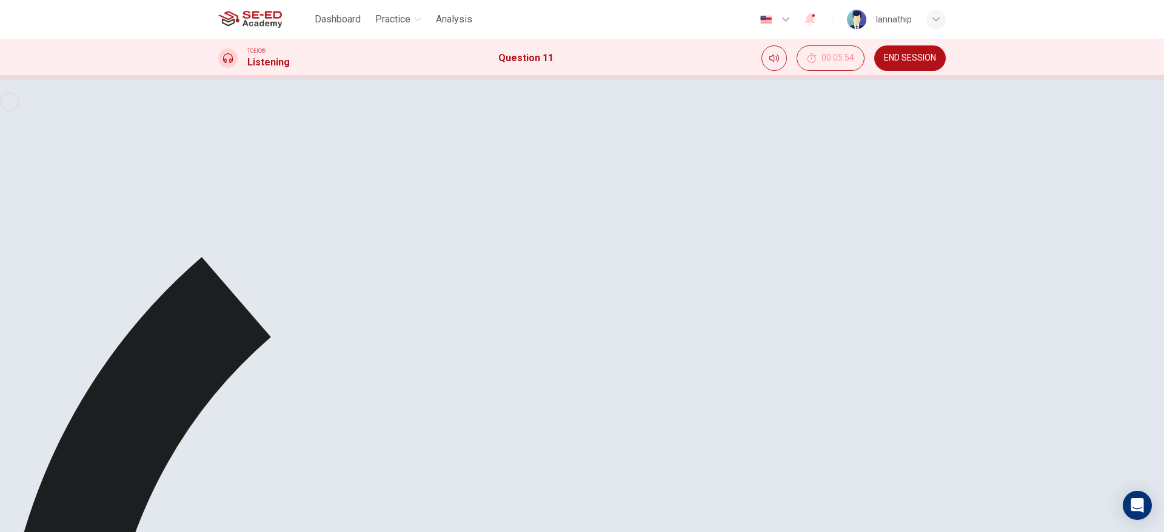
type input "0"
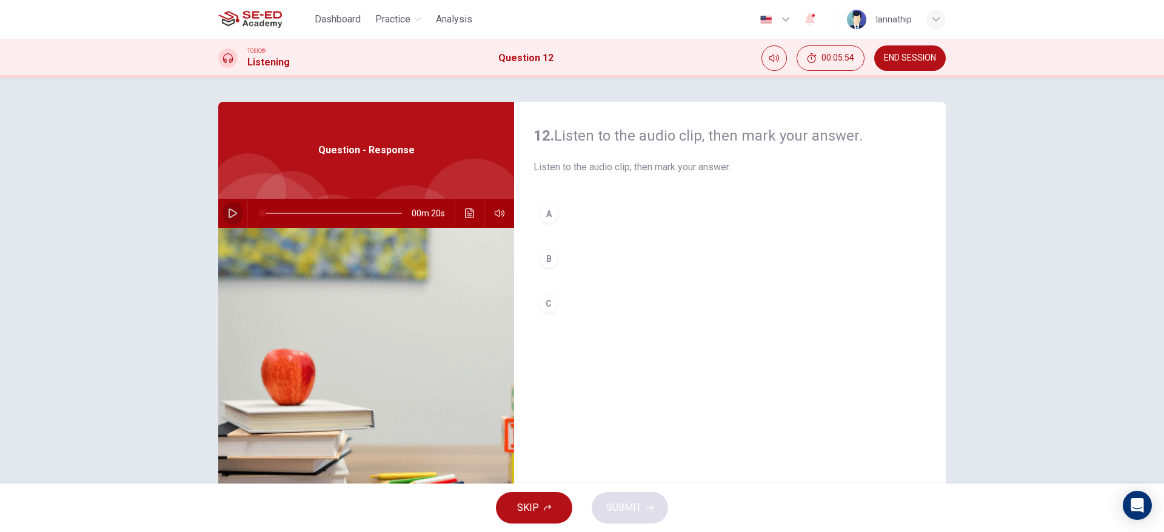
click at [232, 216] on icon "button" at bounding box center [233, 214] width 10 height 10
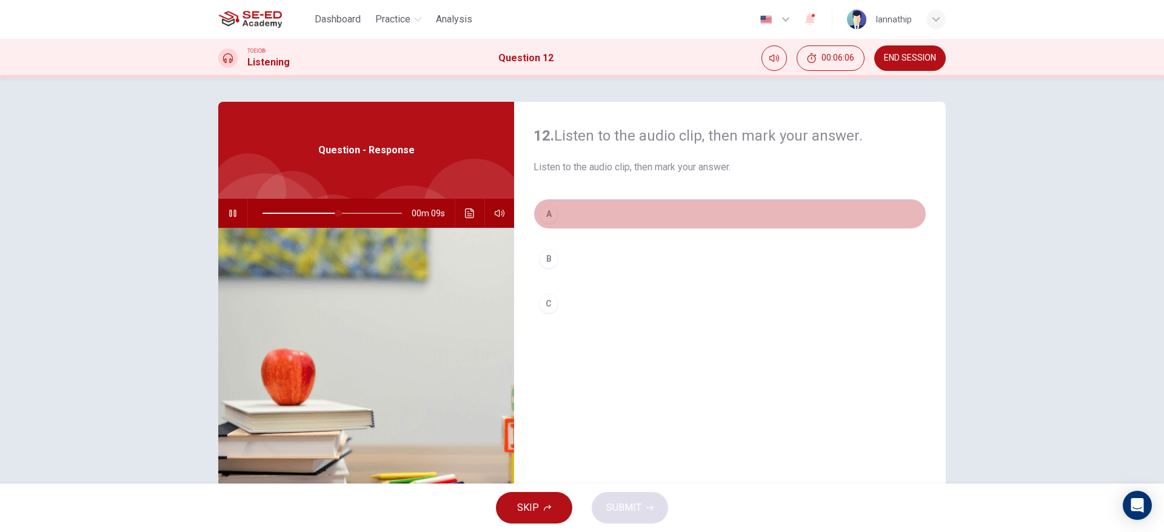
click at [546, 221] on div "A" at bounding box center [548, 213] width 19 height 19
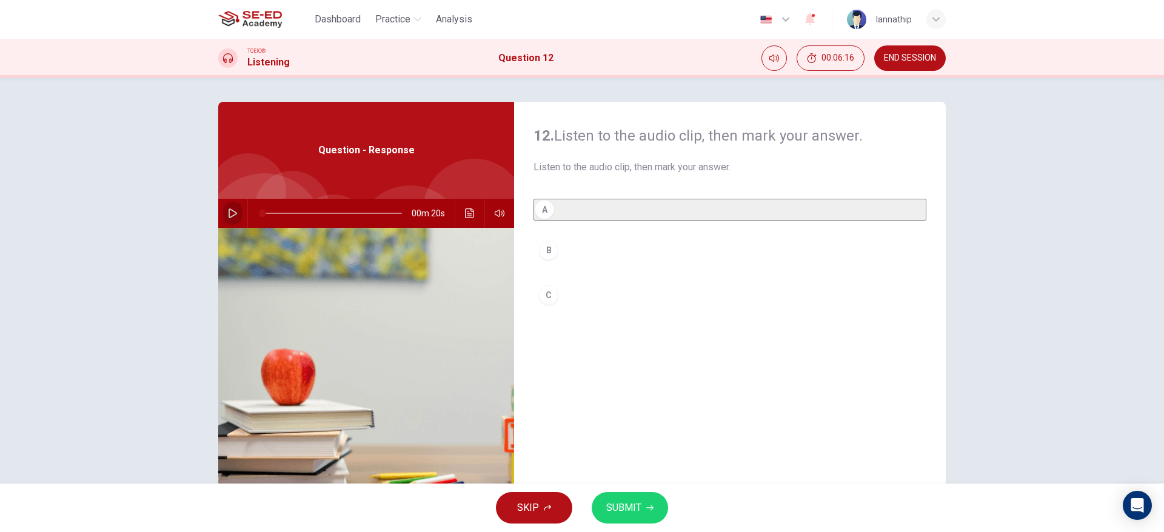
click at [229, 206] on button "button" at bounding box center [232, 213] width 19 height 29
click at [649, 443] on button "SUBMIT" at bounding box center [630, 508] width 76 height 32
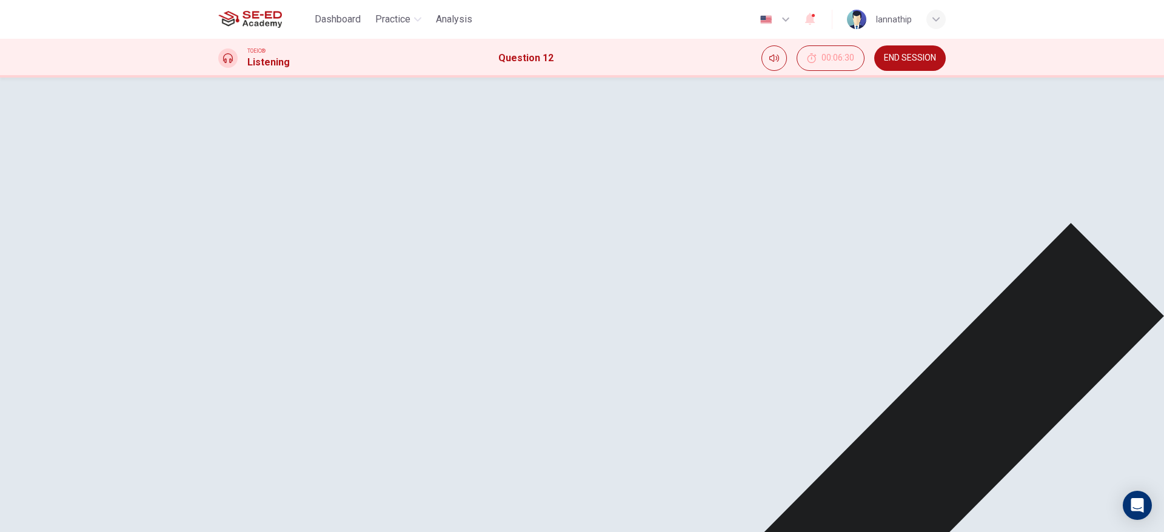
type input "79"
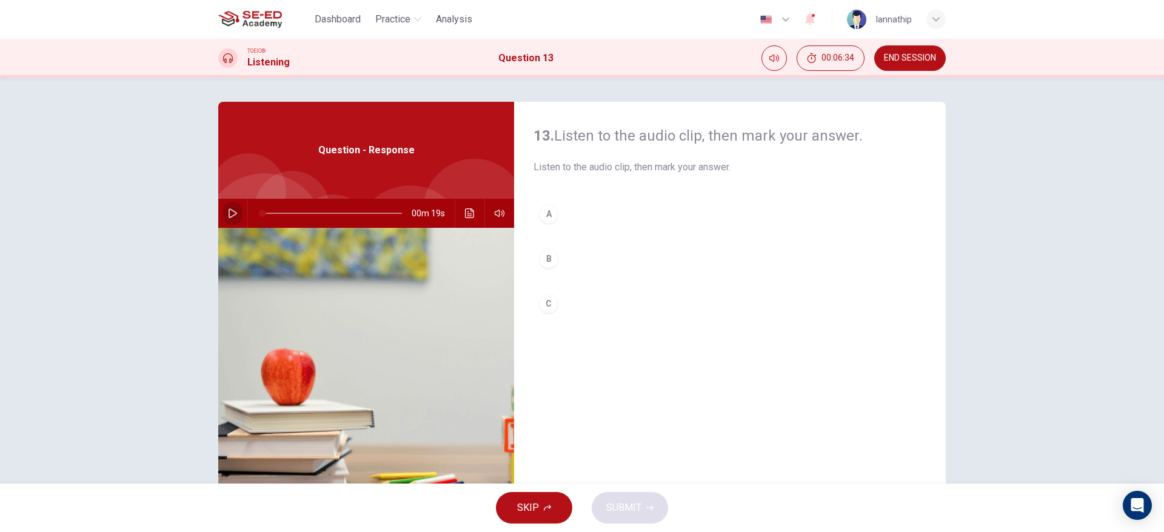
click at [229, 216] on icon "button" at bounding box center [233, 214] width 8 height 10
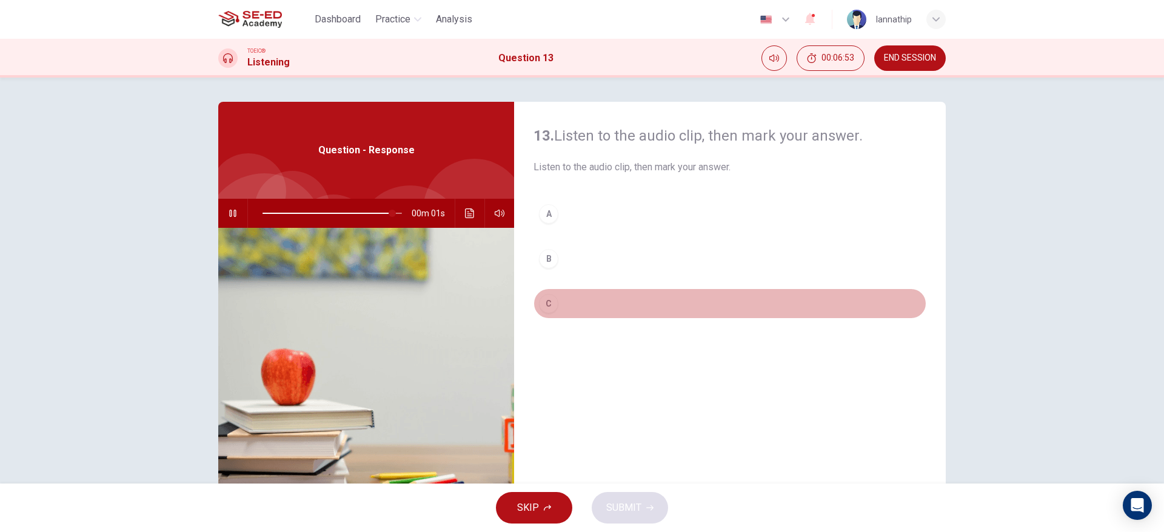
click at [544, 297] on div "C" at bounding box center [548, 303] width 19 height 19
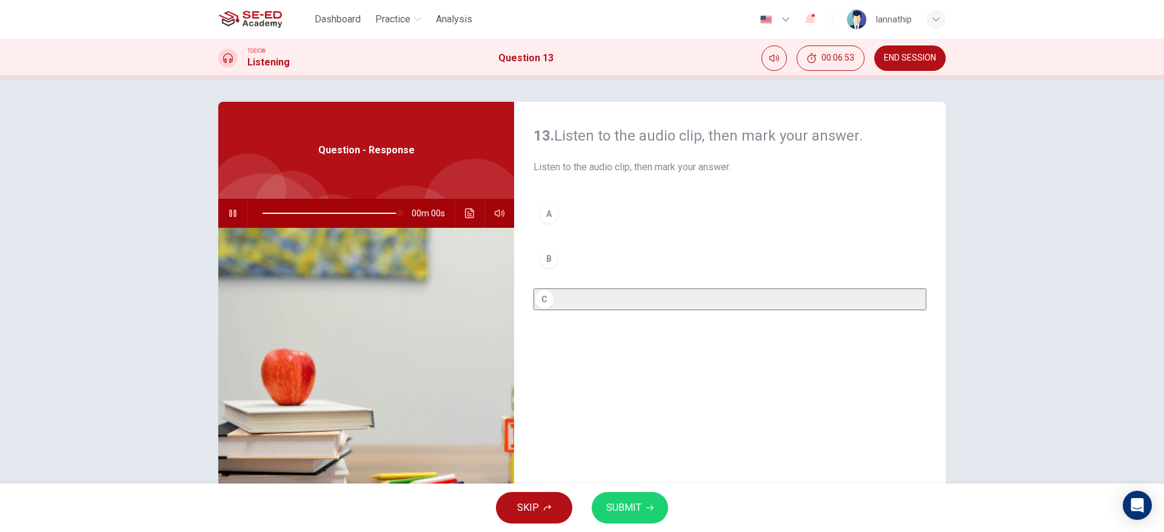
type input "0"
click at [633, 443] on span "SUBMIT" at bounding box center [623, 508] width 35 height 17
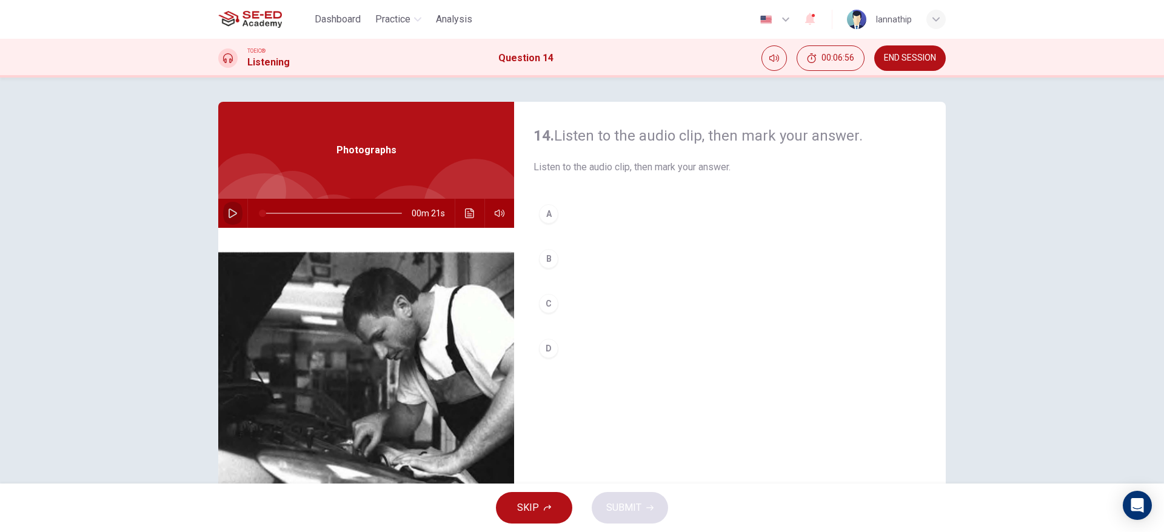
click at [229, 209] on icon "button" at bounding box center [233, 214] width 8 height 10
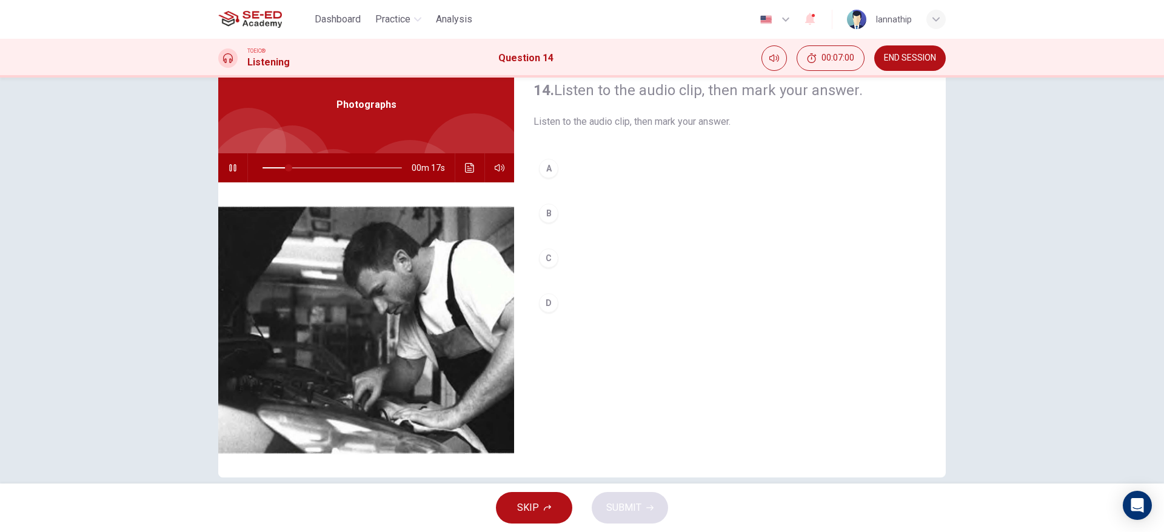
scroll to position [47, 0]
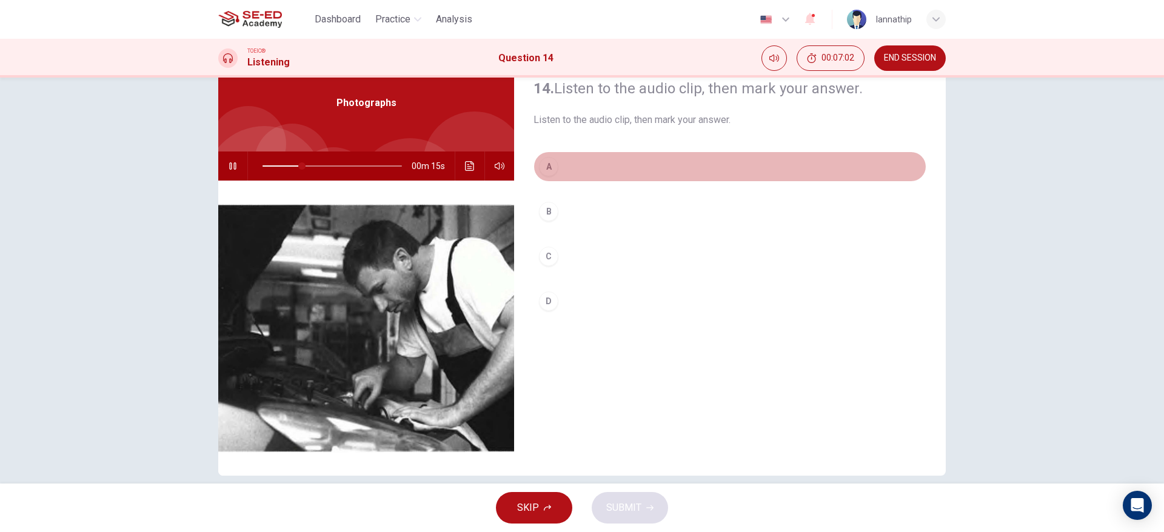
click at [543, 159] on div "A" at bounding box center [548, 166] width 19 height 19
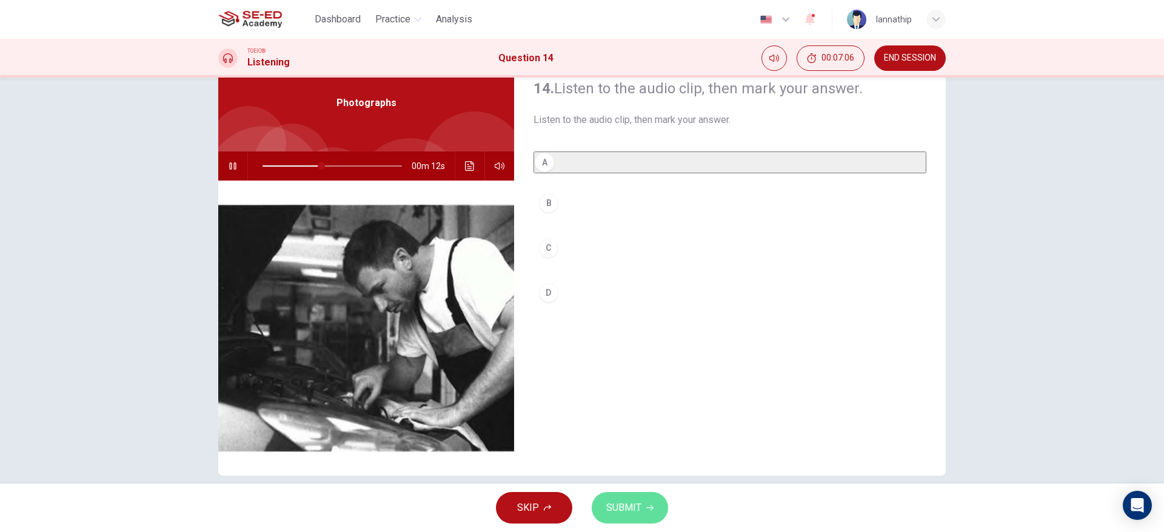
click at [626, 443] on span "SUBMIT" at bounding box center [623, 508] width 35 height 17
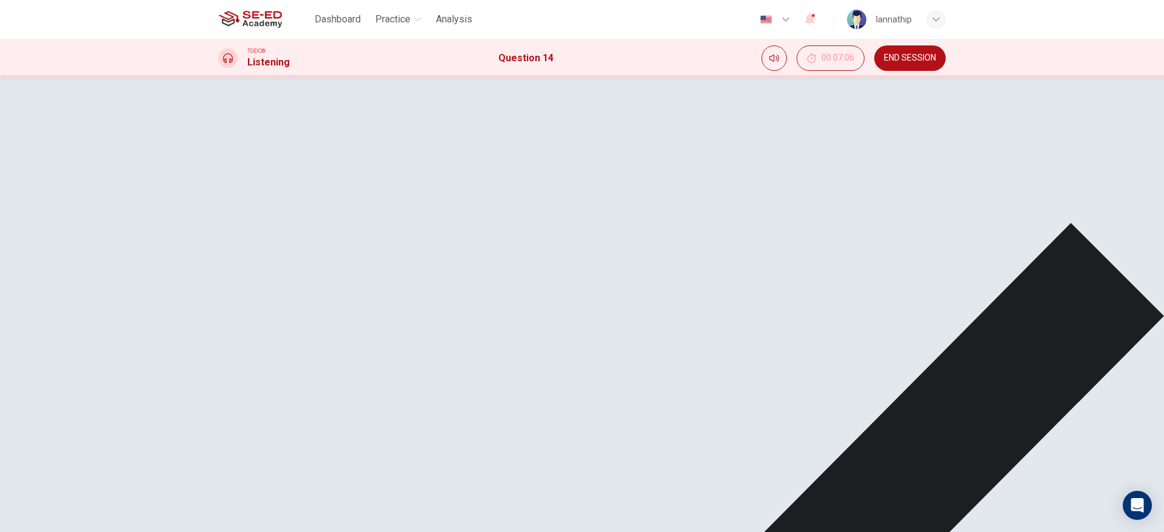
type input "57"
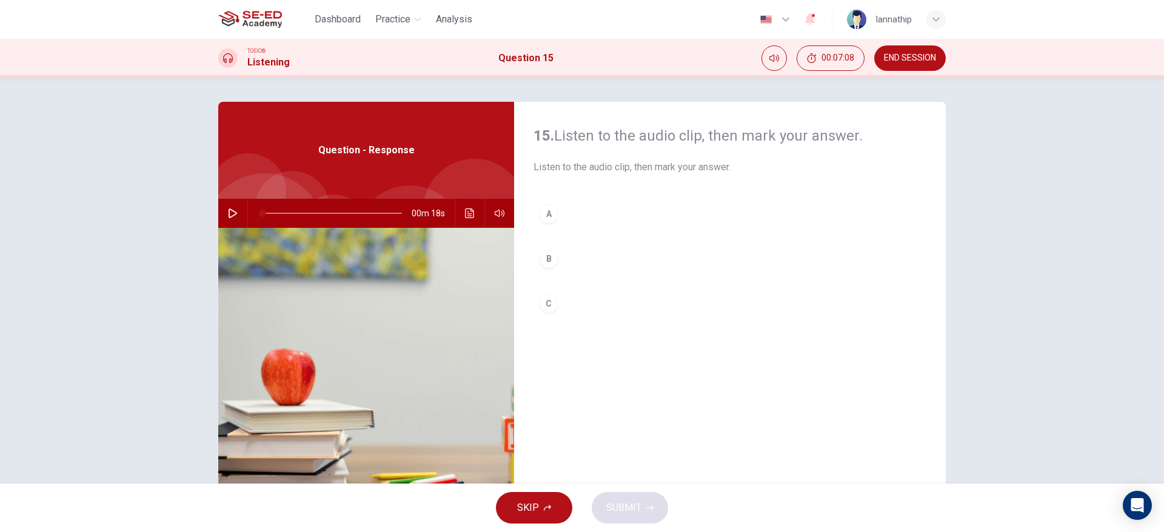
click at [225, 206] on button "button" at bounding box center [232, 213] width 19 height 29
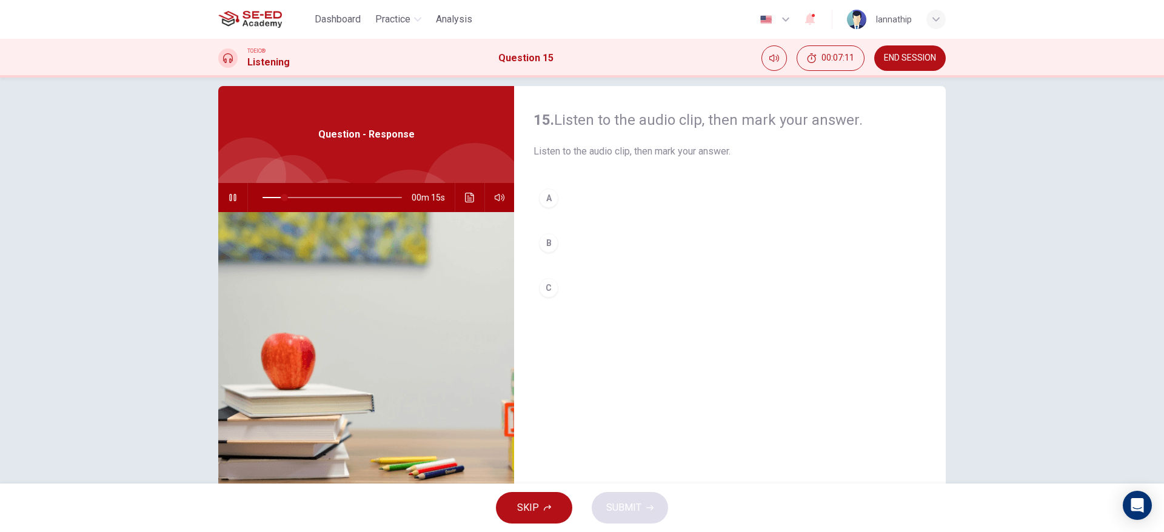
scroll to position [16, 0]
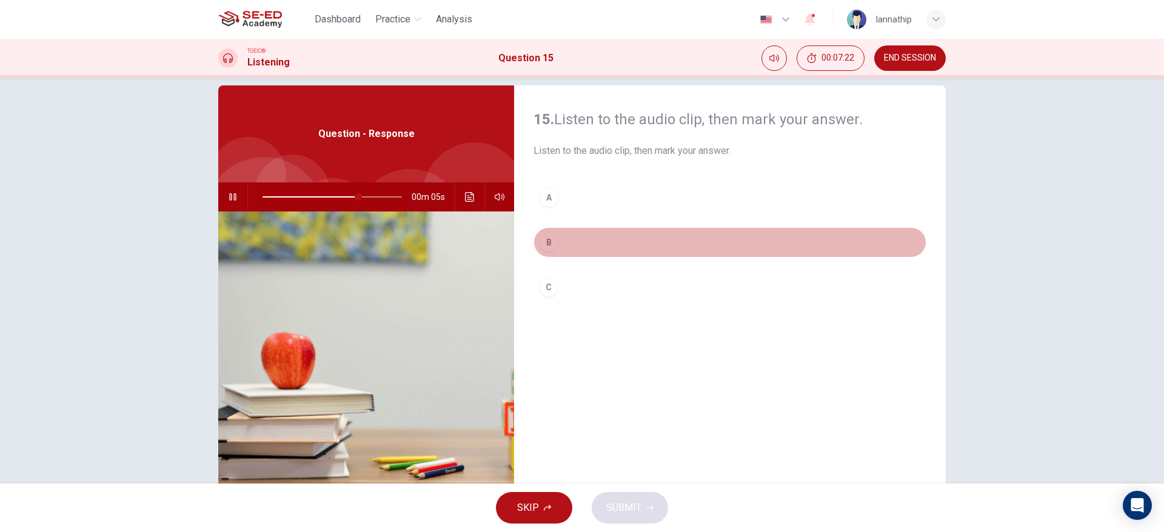
click at [546, 238] on div "B" at bounding box center [548, 242] width 19 height 19
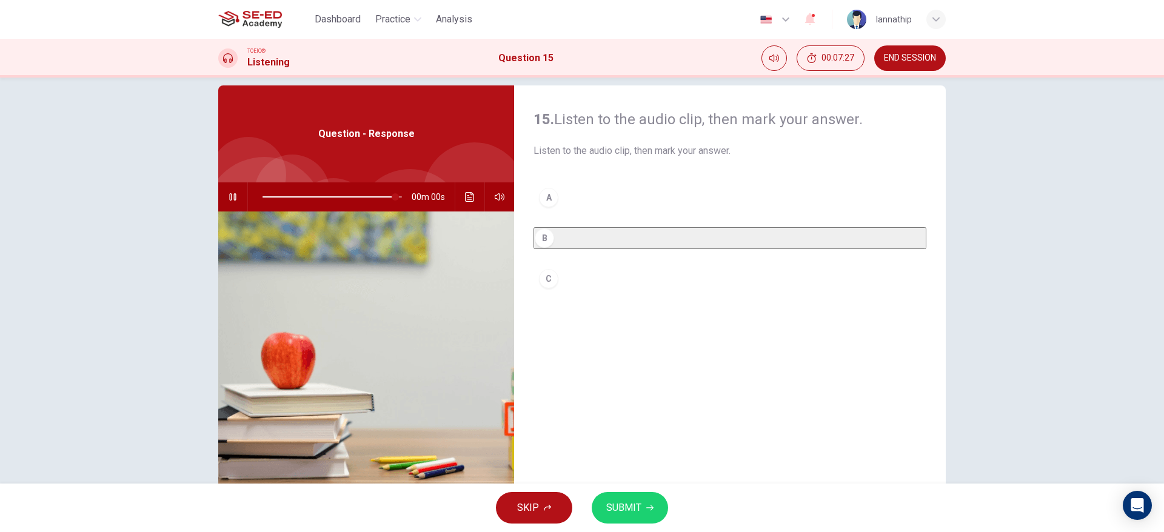
type input "0"
click at [642, 443] on button "SUBMIT" at bounding box center [630, 508] width 76 height 32
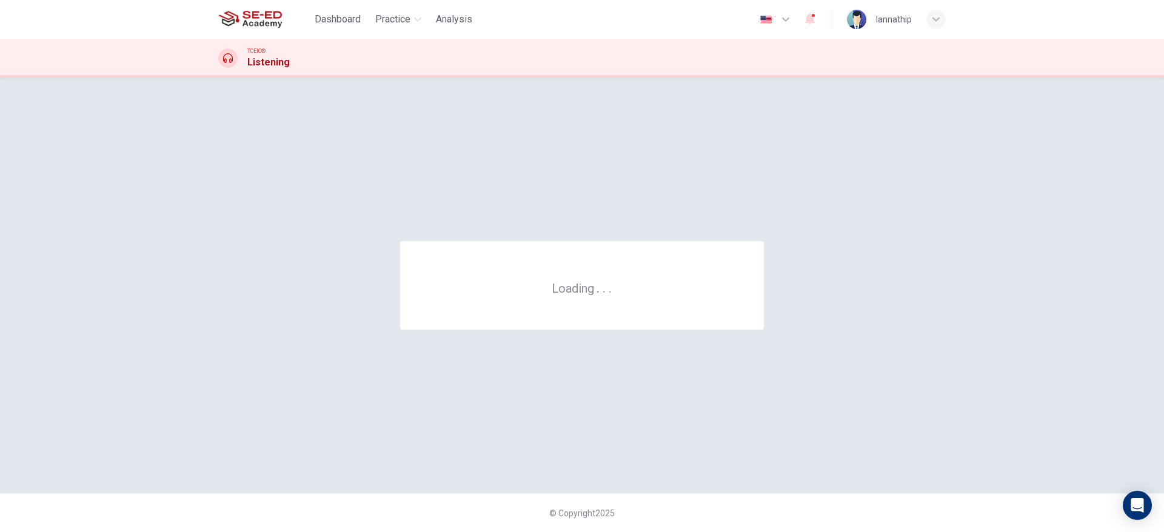
scroll to position [0, 0]
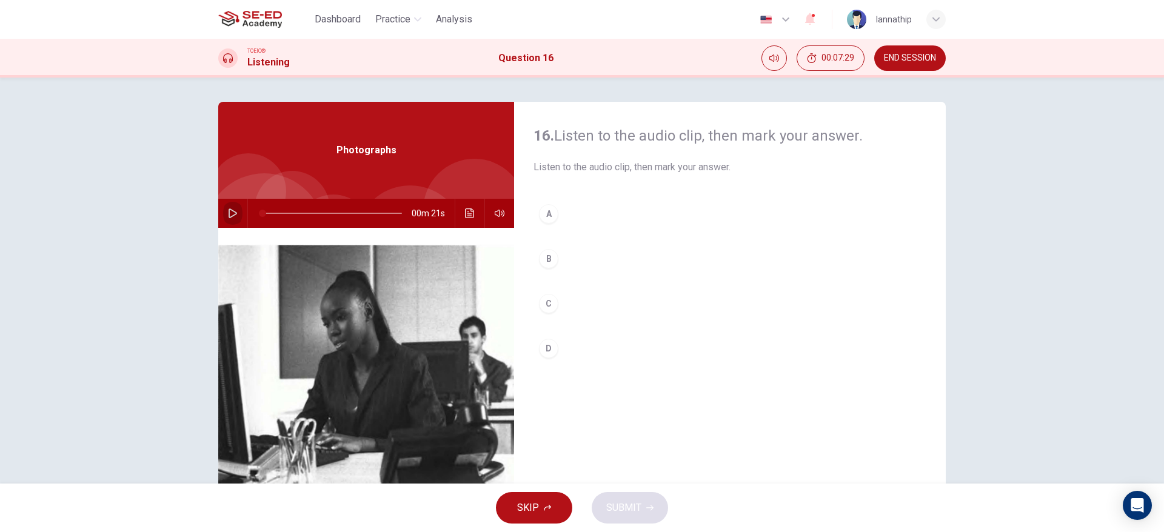
click at [223, 219] on button "button" at bounding box center [232, 213] width 19 height 29
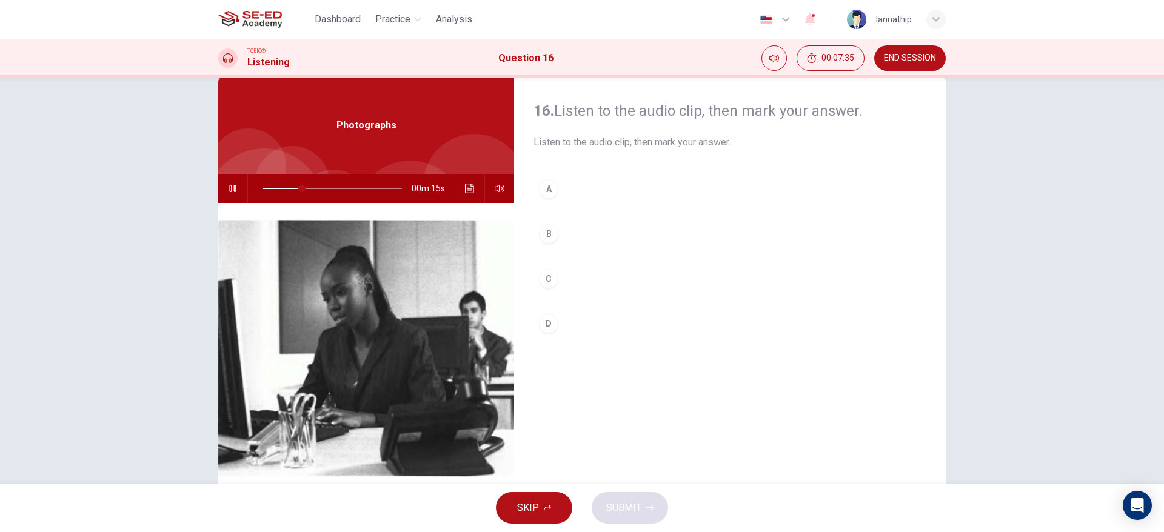
scroll to position [25, 0]
click at [229, 184] on icon "button" at bounding box center [233, 188] width 10 height 10
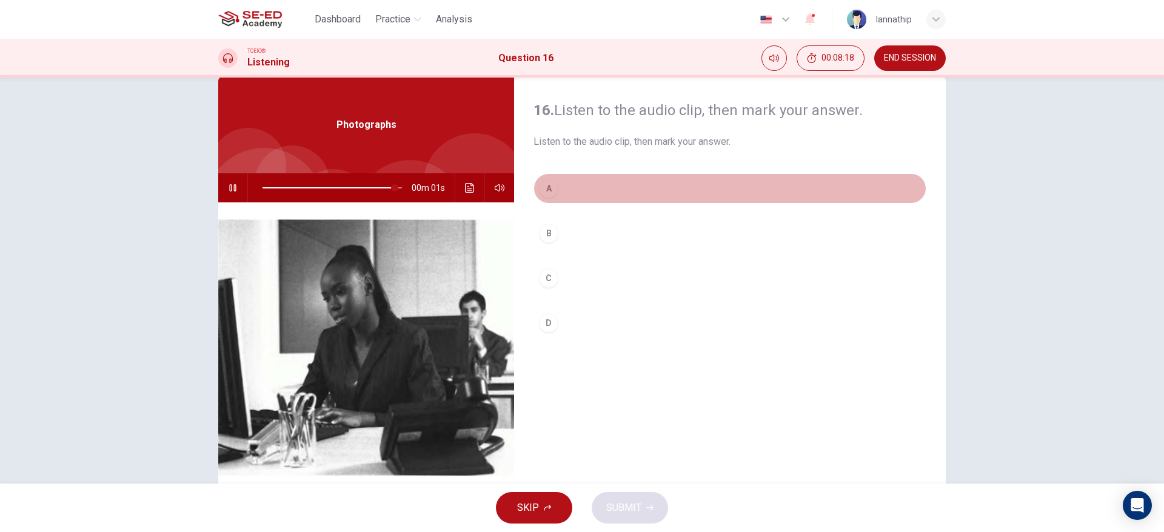
click at [547, 189] on div "A" at bounding box center [548, 188] width 19 height 19
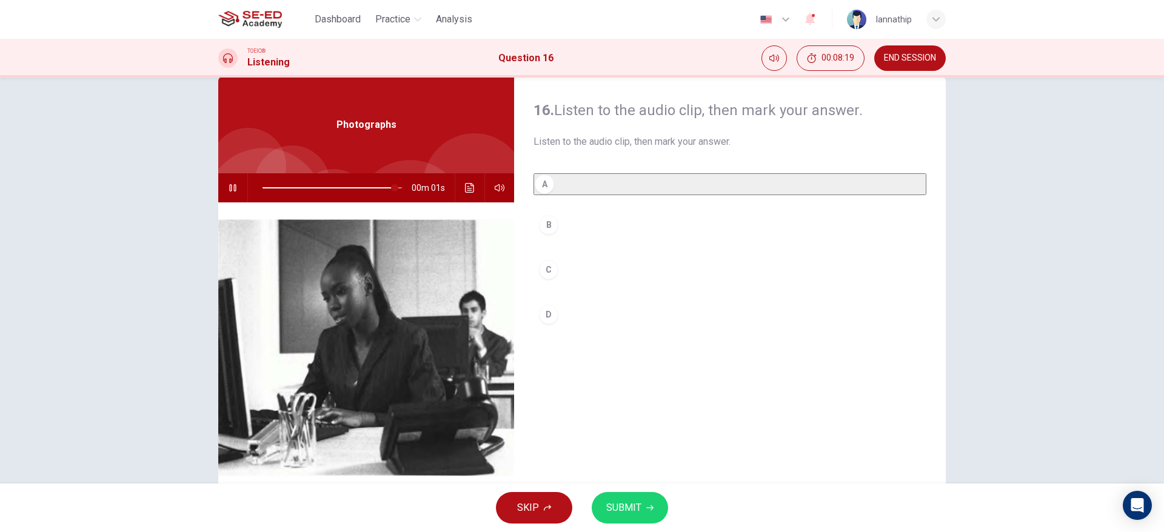
type input "0"
click at [614, 443] on span "SUBMIT" at bounding box center [623, 508] width 35 height 17
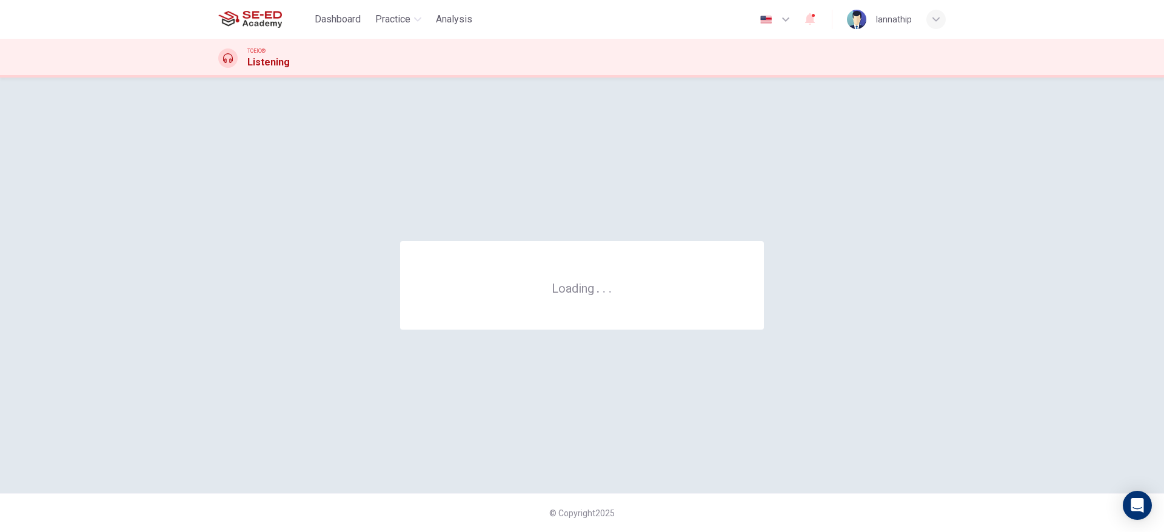
scroll to position [0, 0]
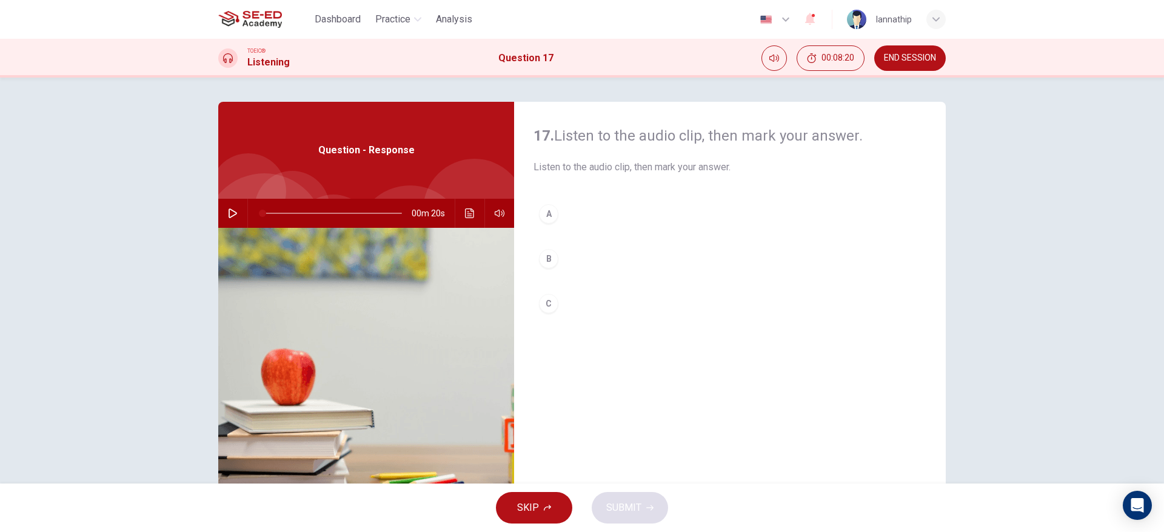
click at [229, 216] on icon "button" at bounding box center [233, 214] width 8 height 10
click at [229, 210] on icon "button" at bounding box center [233, 214] width 10 height 10
click at [266, 215] on span at bounding box center [332, 213] width 139 height 17
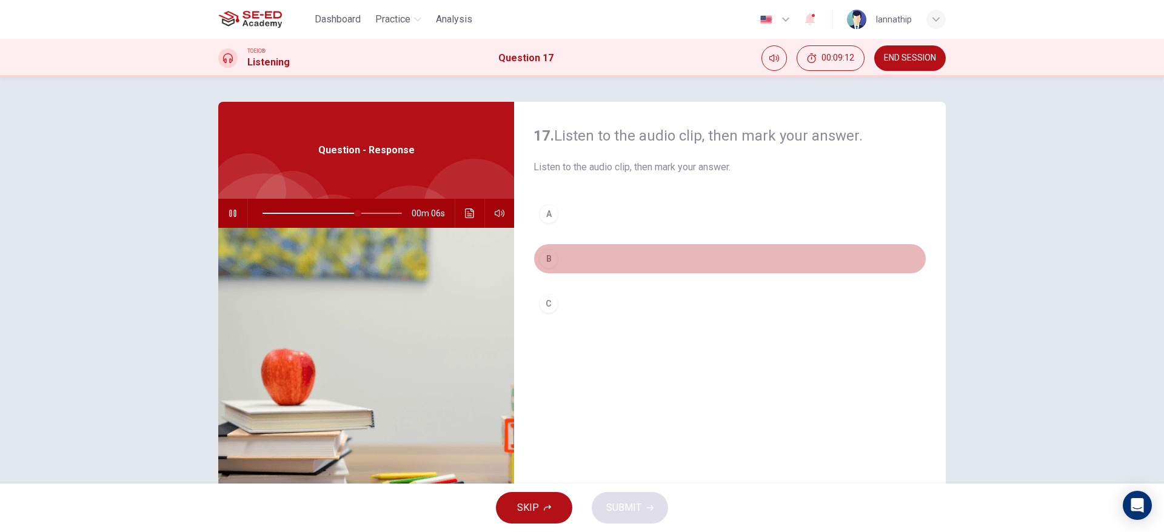
click at [543, 252] on div "B" at bounding box center [548, 258] width 19 height 19
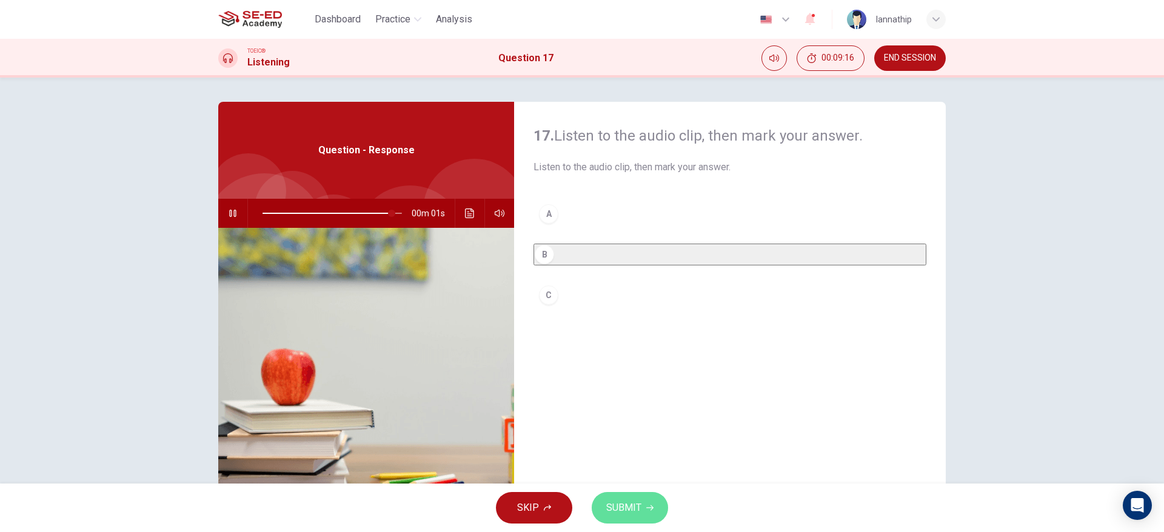
click at [632, 443] on span "SUBMIT" at bounding box center [623, 508] width 35 height 17
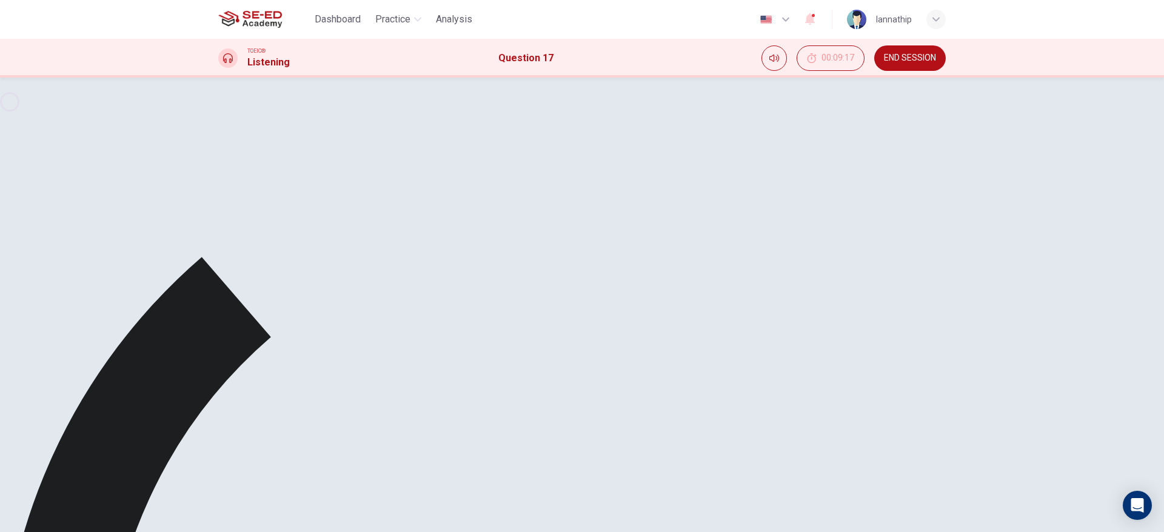
type input "0"
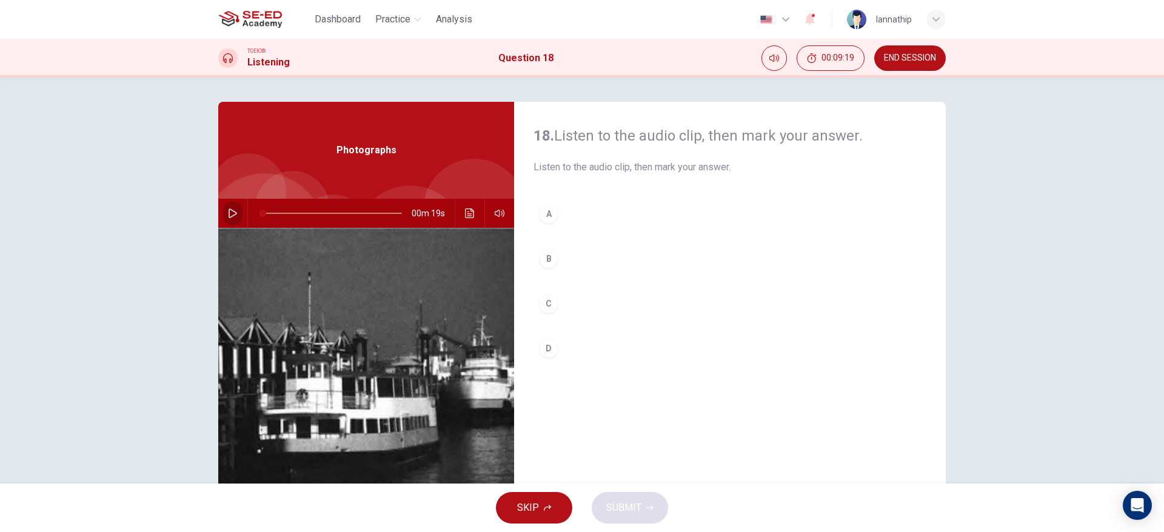
click at [229, 211] on icon "button" at bounding box center [233, 214] width 8 height 10
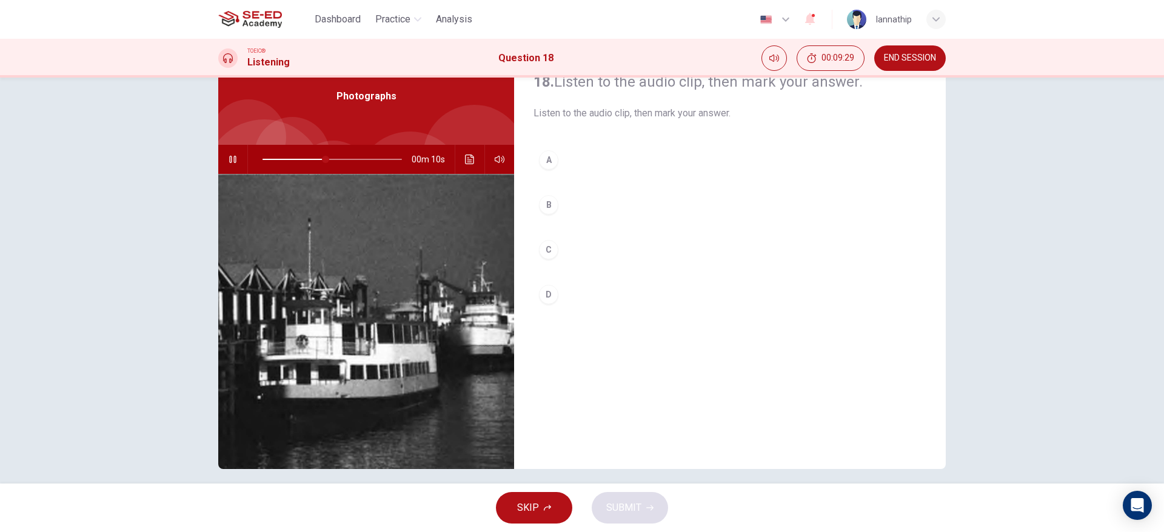
scroll to position [55, 0]
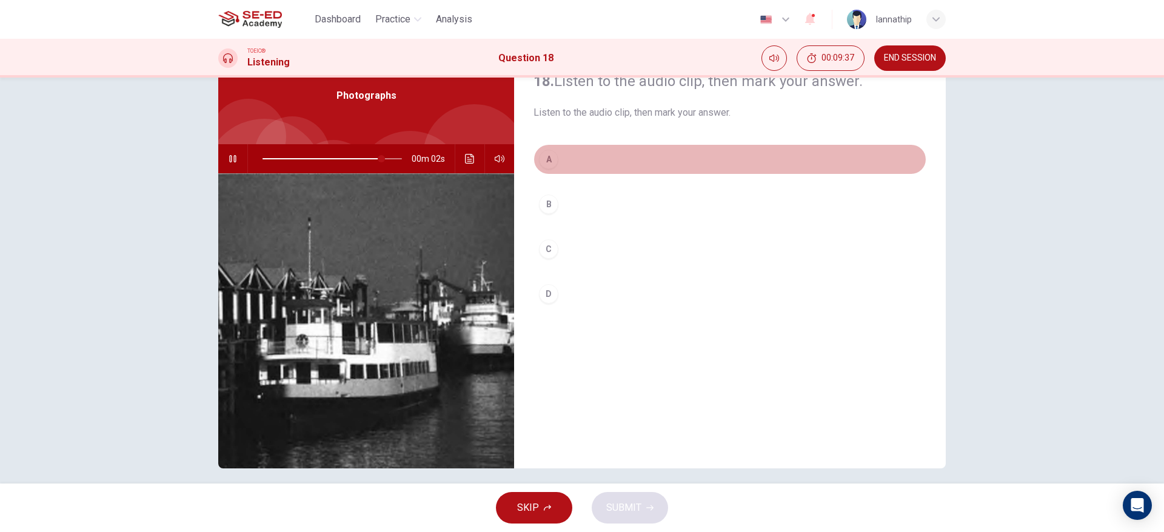
click at [547, 157] on div "A" at bounding box center [548, 159] width 19 height 19
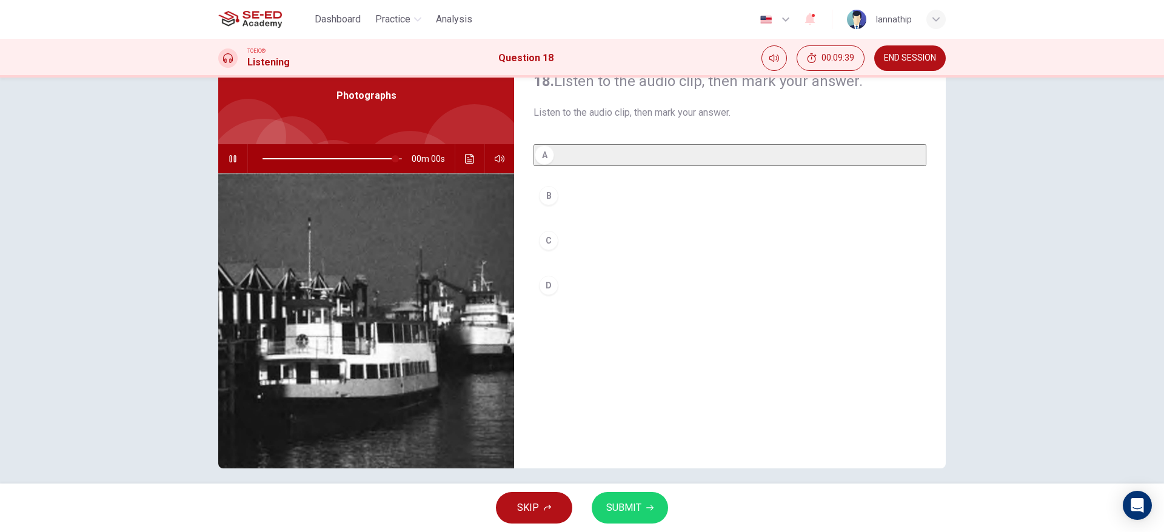
type input "0"
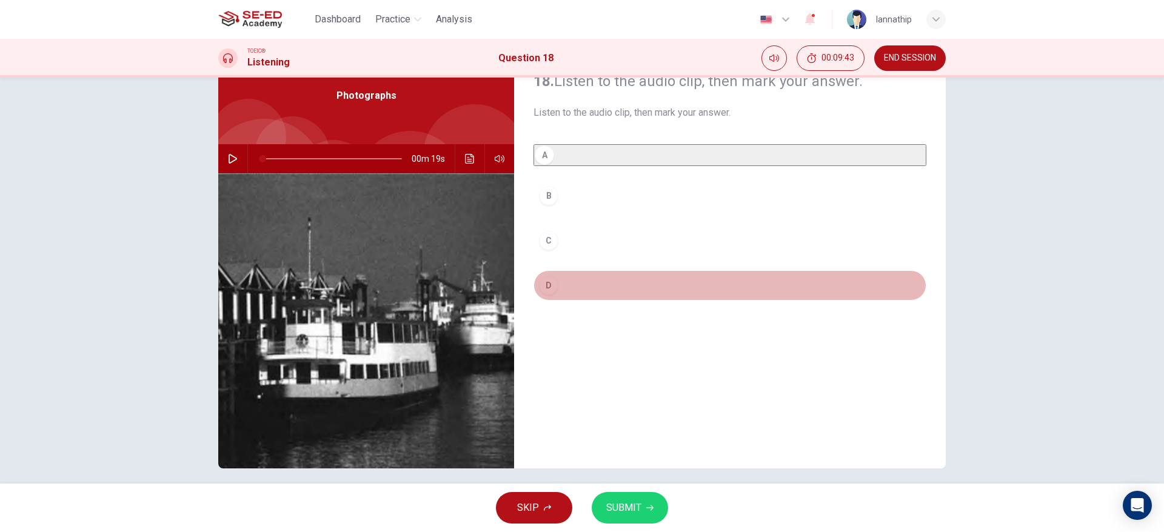
click at [547, 288] on div "D" at bounding box center [548, 285] width 19 height 19
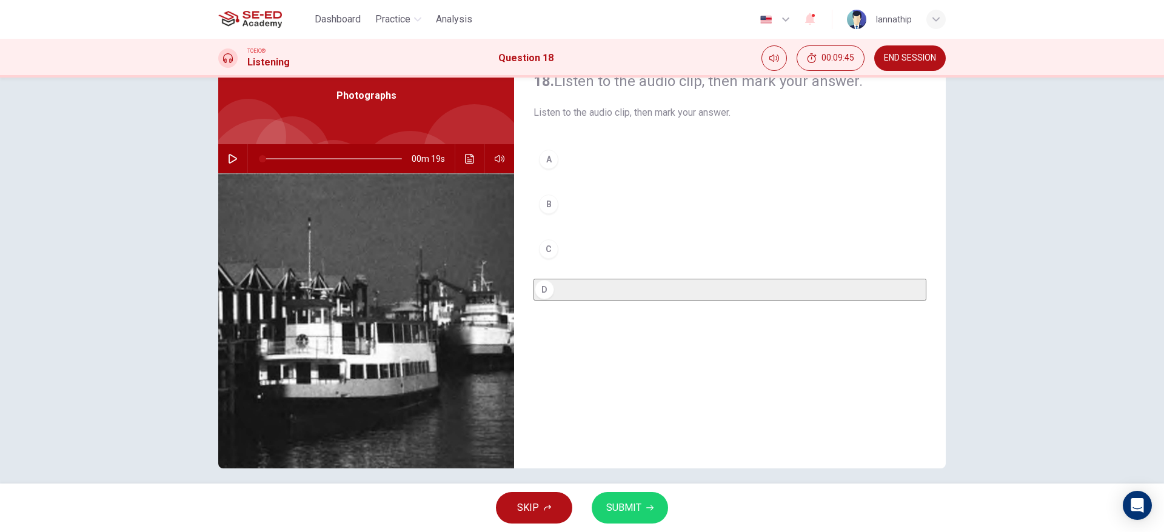
click at [628, 443] on button "SUBMIT" at bounding box center [630, 508] width 76 height 32
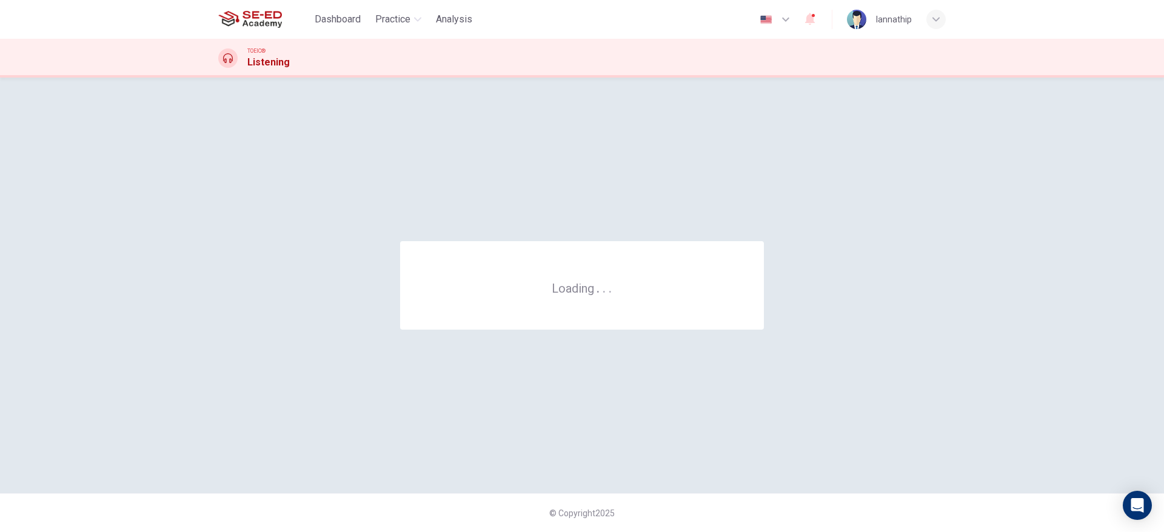
scroll to position [0, 0]
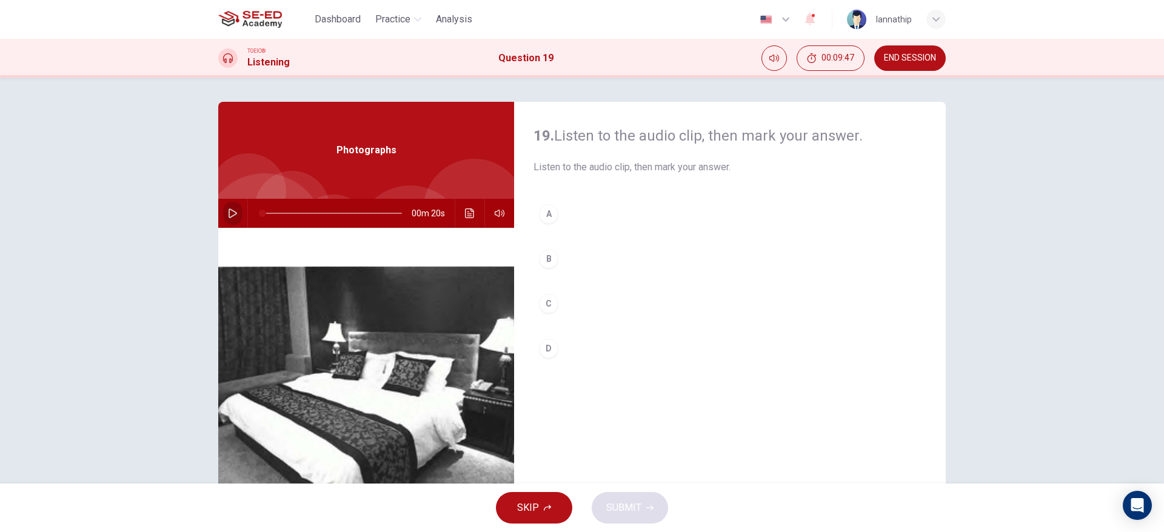
click at [231, 213] on icon "button" at bounding box center [233, 214] width 10 height 10
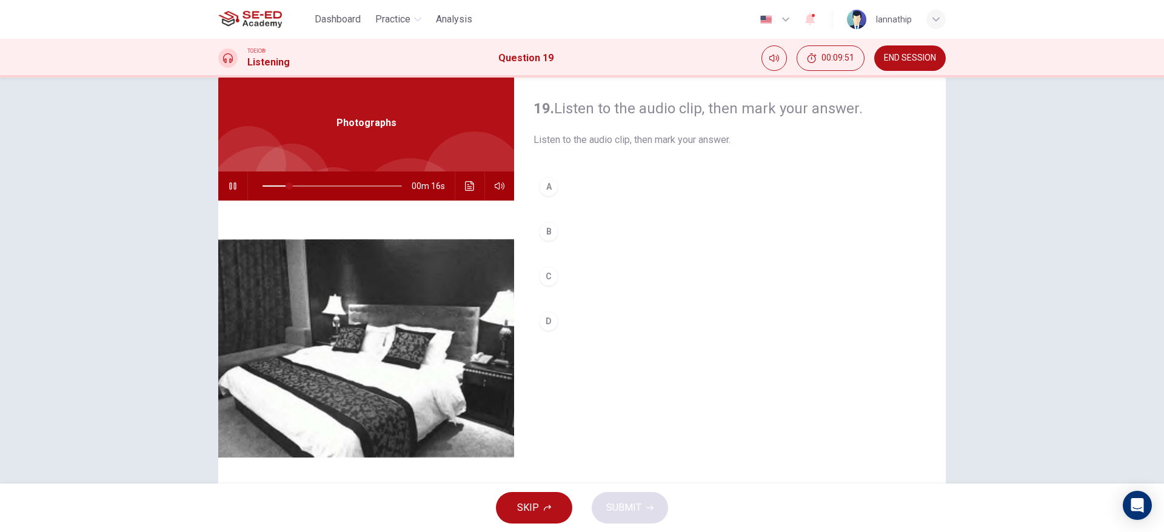
scroll to position [25, 0]
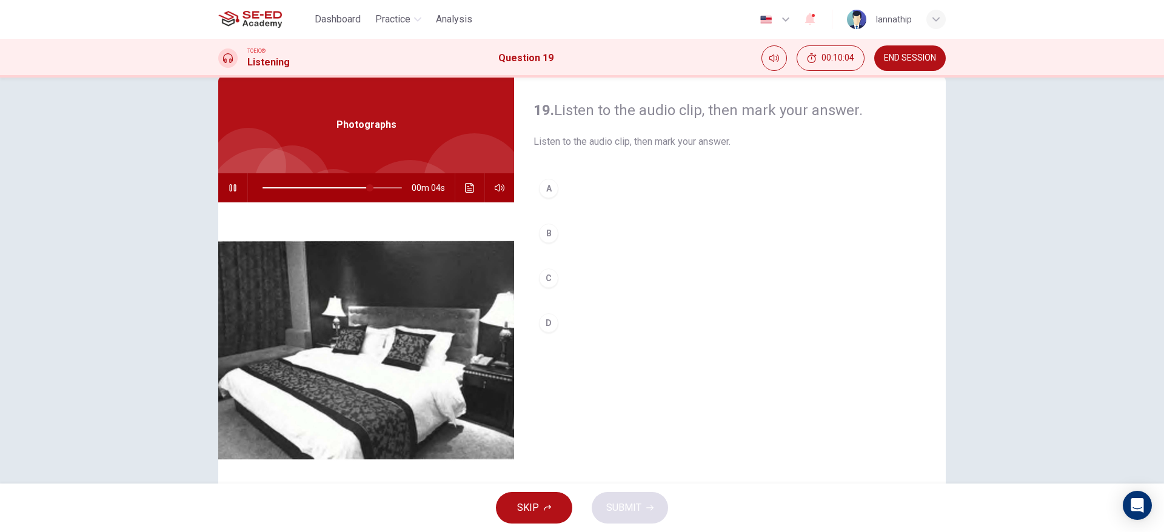
click at [545, 275] on div "C" at bounding box center [548, 278] width 19 height 19
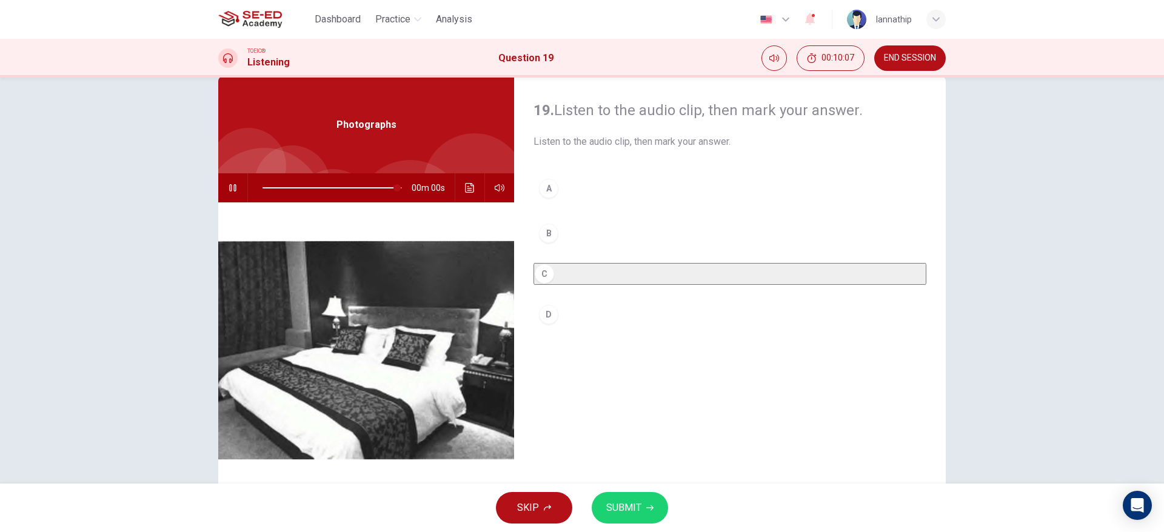
type input "0"
click at [646, 443] on icon "button" at bounding box center [649, 507] width 7 height 7
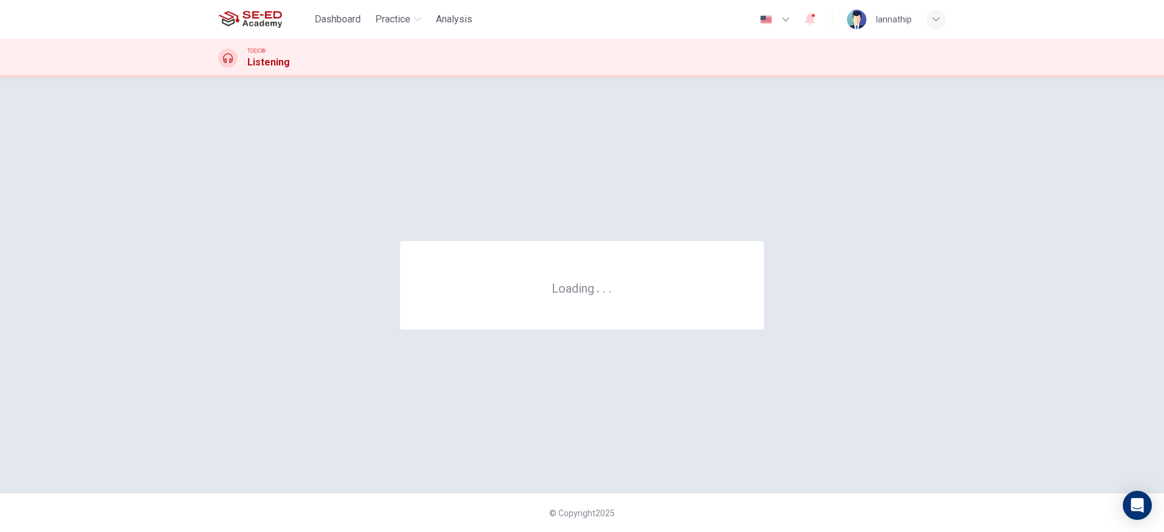
scroll to position [0, 0]
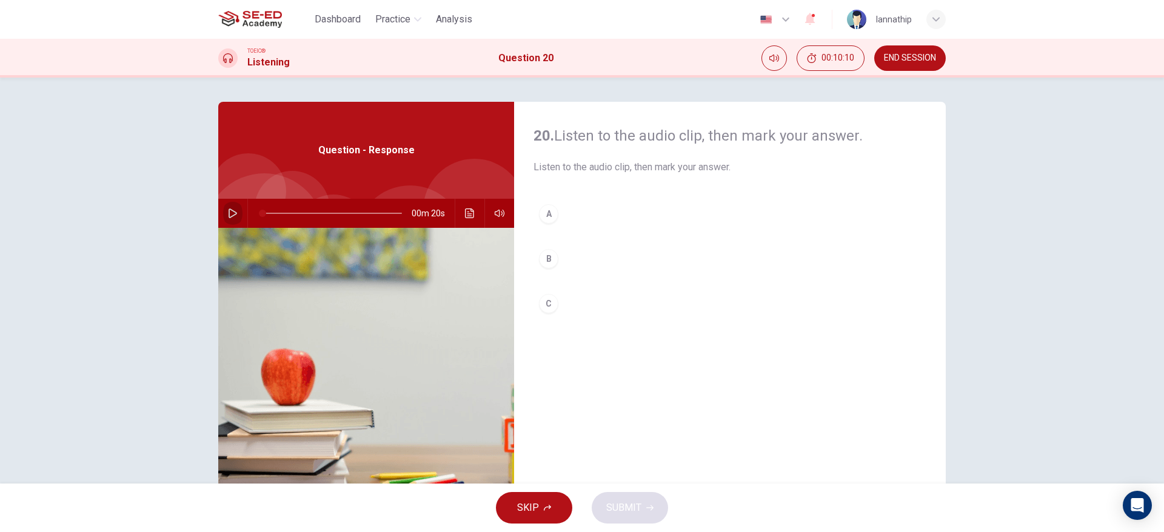
click at [229, 212] on icon "button" at bounding box center [233, 214] width 10 height 10
click at [543, 302] on div "C" at bounding box center [548, 303] width 19 height 19
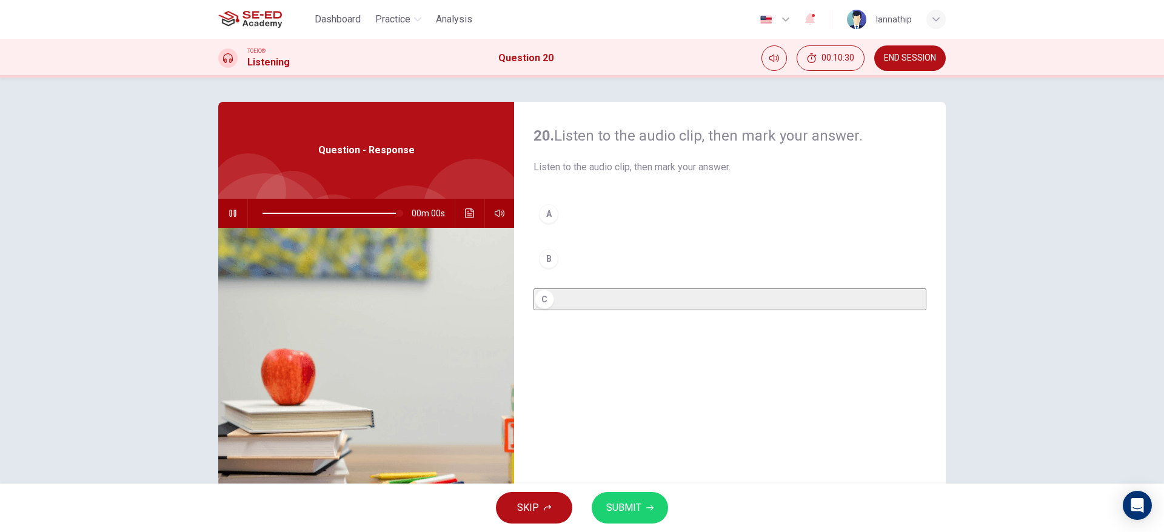
type input "0"
click at [646, 443] on icon "button" at bounding box center [649, 507] width 7 height 7
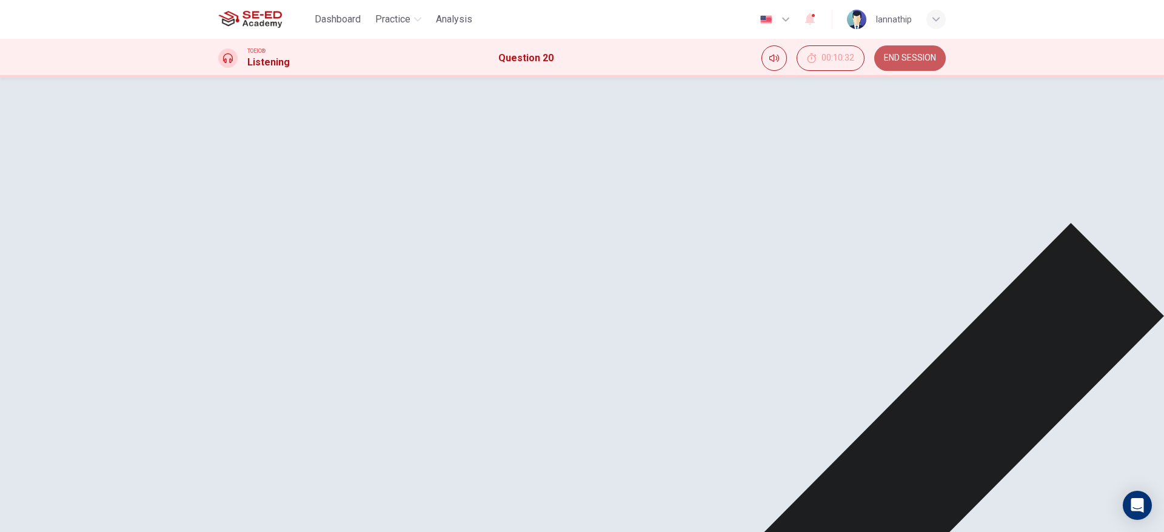
click at [912, 61] on span "END SESSION" at bounding box center [910, 58] width 52 height 10
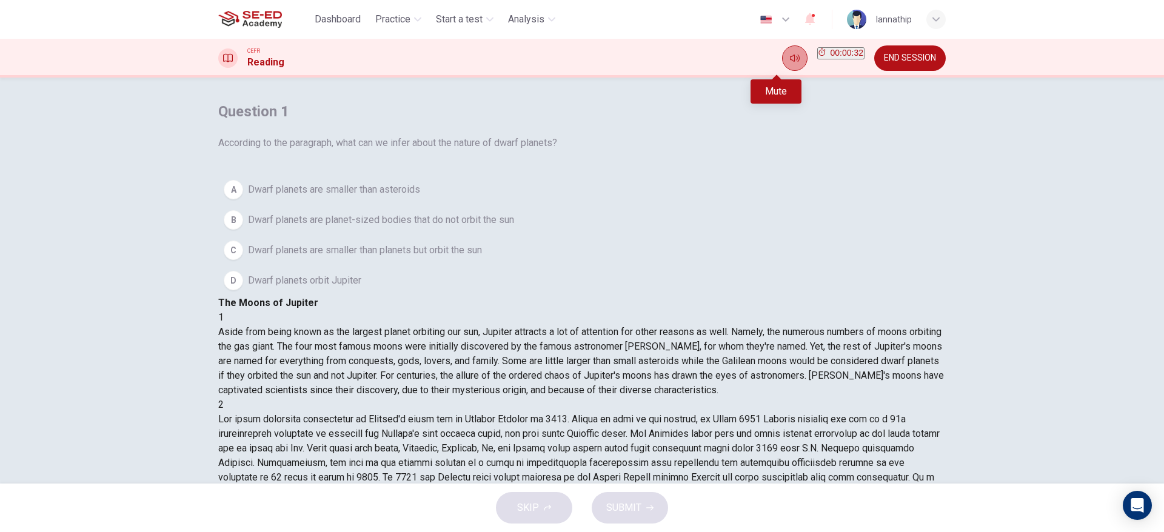
click at [790, 53] on icon "Mute" at bounding box center [795, 58] width 10 height 10
click at [790, 55] on icon "Unmute" at bounding box center [795, 58] width 10 height 10
click at [736, 326] on span "Aside from being known as the largest planet orbiting our sun, Jupiter attracts…" at bounding box center [581, 361] width 726 height 70
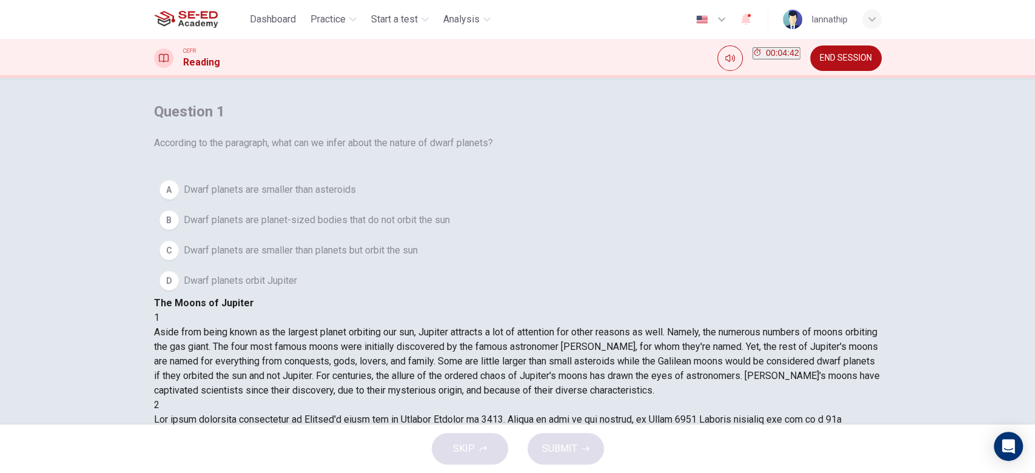
drag, startPoint x: 1125, startPoint y: 0, endPoint x: 680, endPoint y: 100, distance: 455.5
click at [680, 100] on div "Question 1 According to the paragraph, what can we infer about the nature of dw…" at bounding box center [517, 251] width 1035 height 347
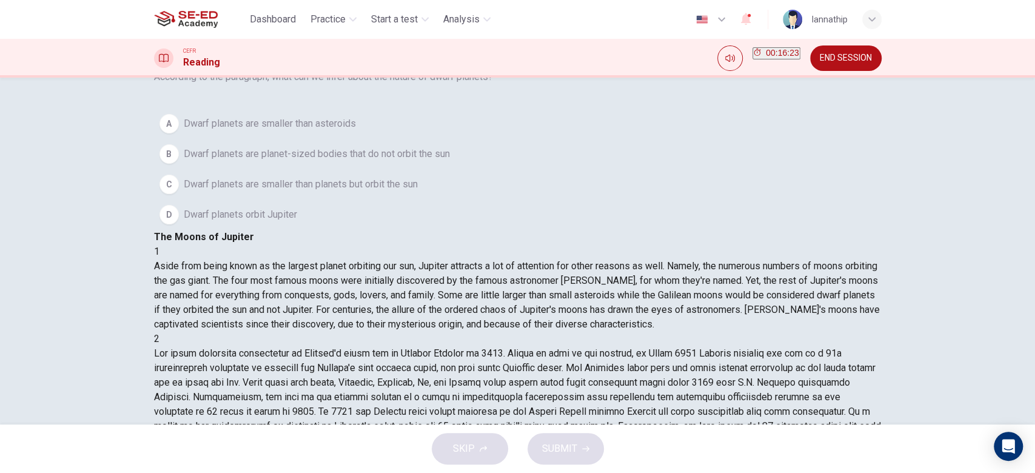
scroll to position [96, 0]
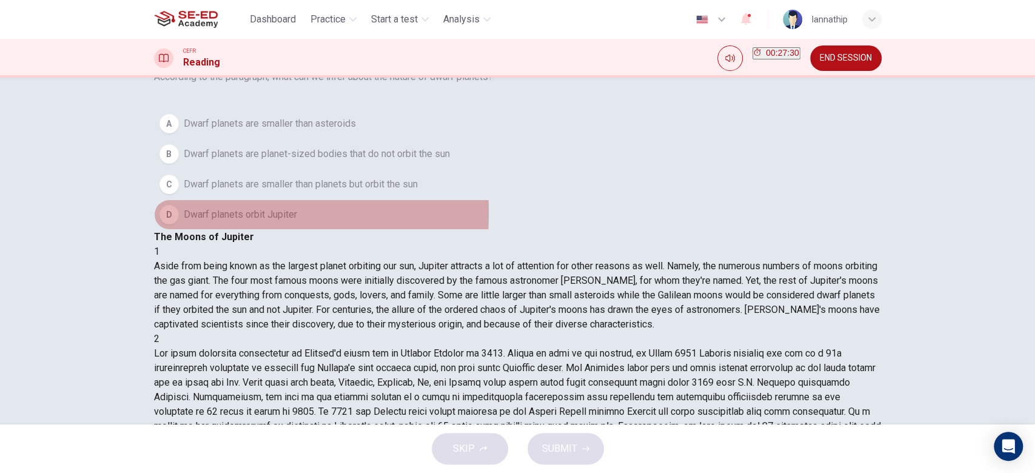
click at [195, 230] on button "D Dwarf planets orbit Jupiter" at bounding box center [518, 214] width 728 height 30
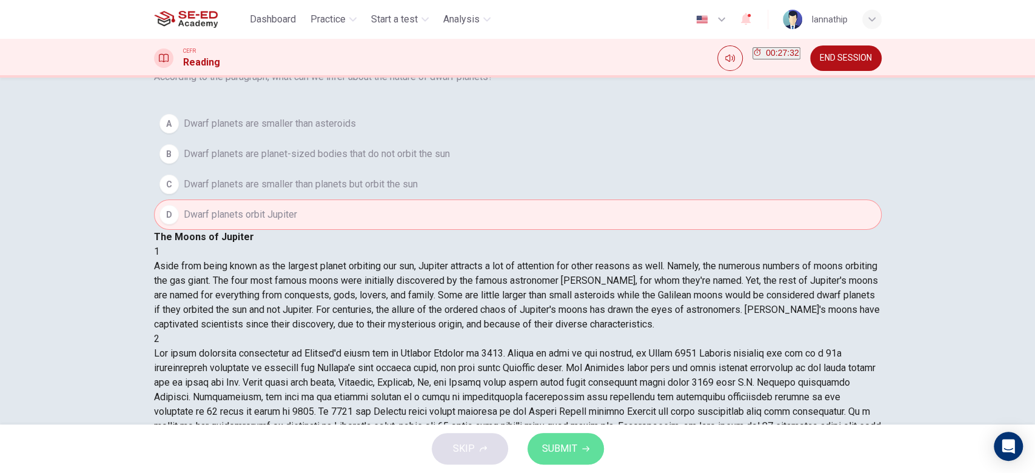
click at [557, 458] on button "SUBMIT" at bounding box center [565, 449] width 76 height 32
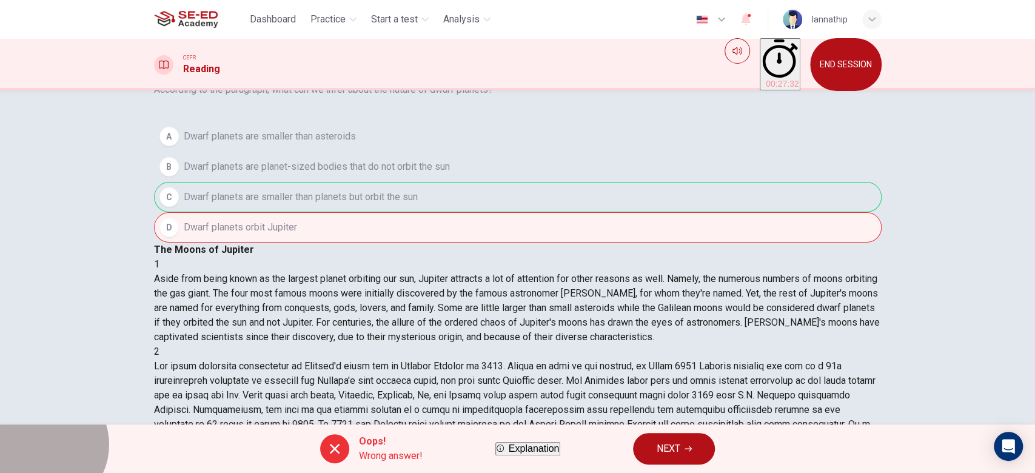
click at [515, 453] on span "Explanation" at bounding box center [534, 448] width 51 height 10
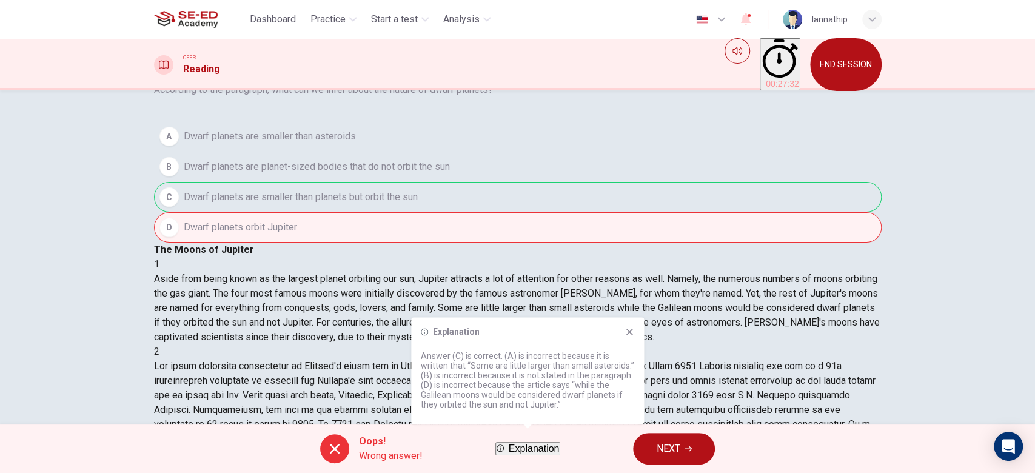
click at [631, 330] on icon at bounding box center [629, 332] width 7 height 7
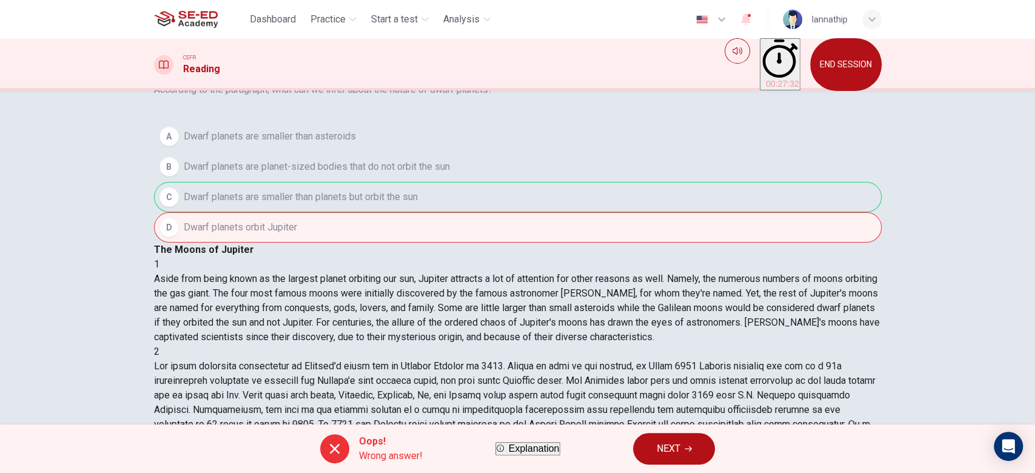
scroll to position [58, 0]
click at [865, 60] on span "END SESSION" at bounding box center [846, 65] width 52 height 10
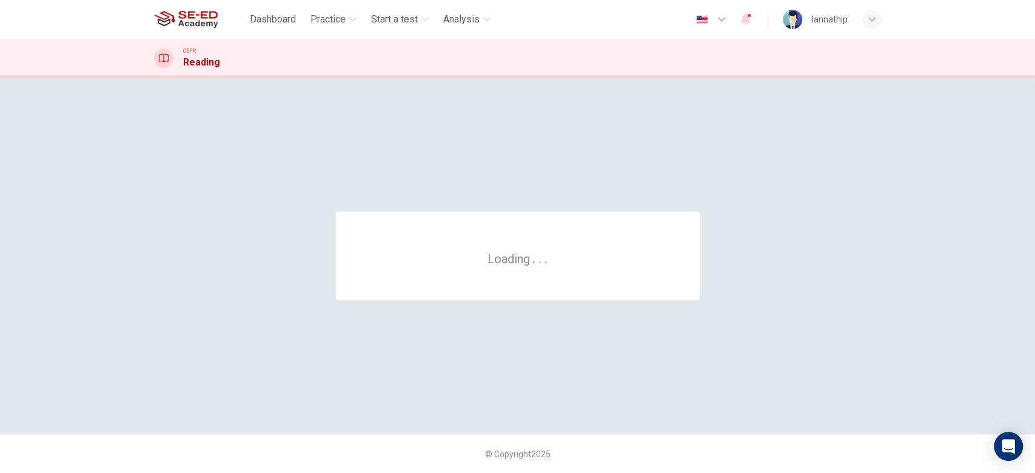
scroll to position [0, 0]
